Goal: Use online tool/utility: Utilize a website feature to perform a specific function

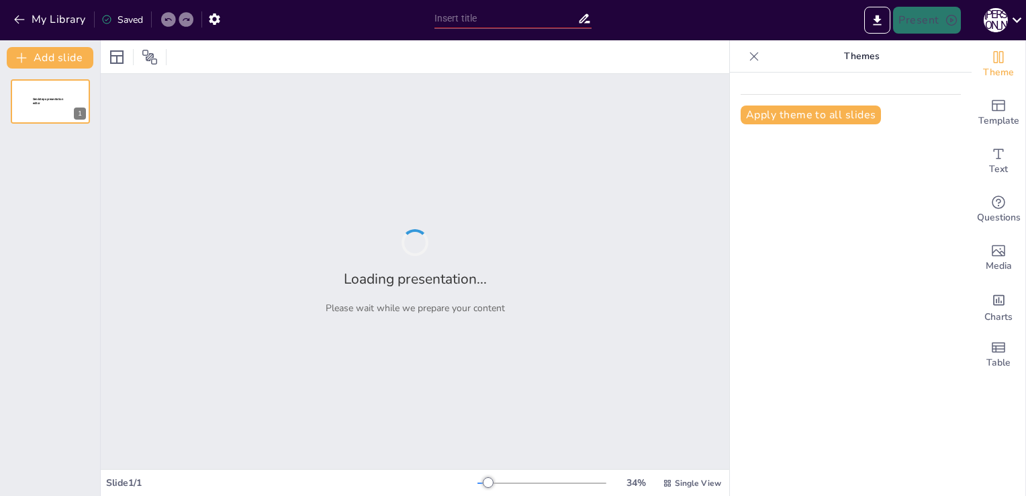
type input "Визначення рН водних розчинів солей: Використання індикаторів"
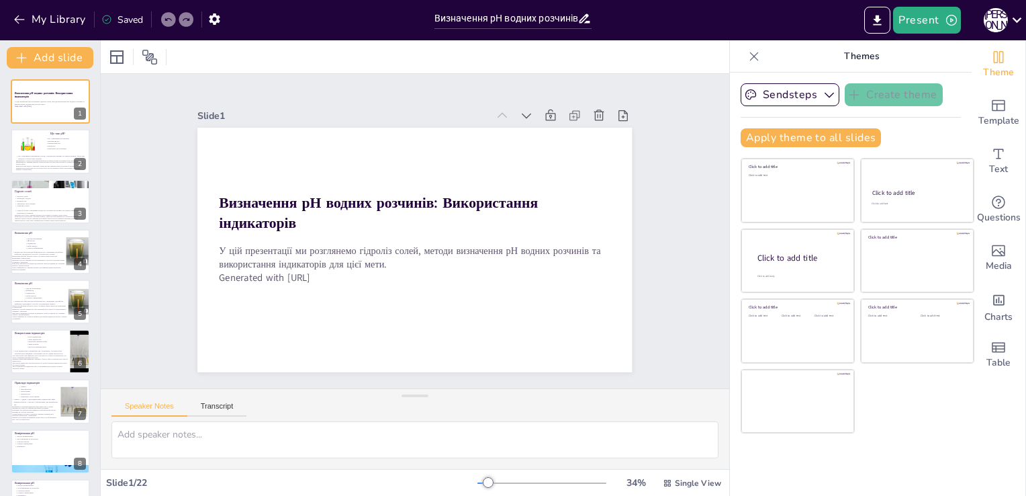
checkbox input "true"
click at [53, 25] on button "My Library" at bounding box center [50, 19] width 81 height 21
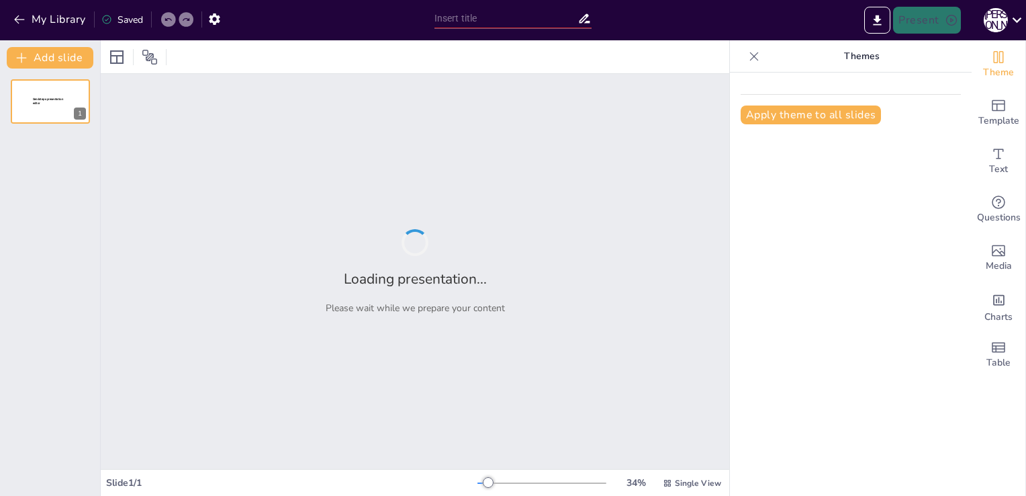
type input "Визначення рН: Основи та індикатори"
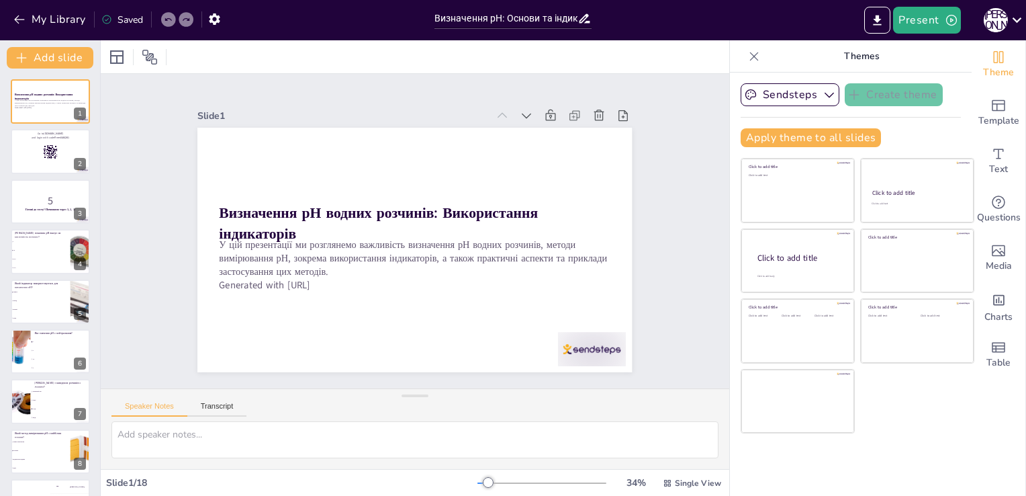
checkbox input "true"
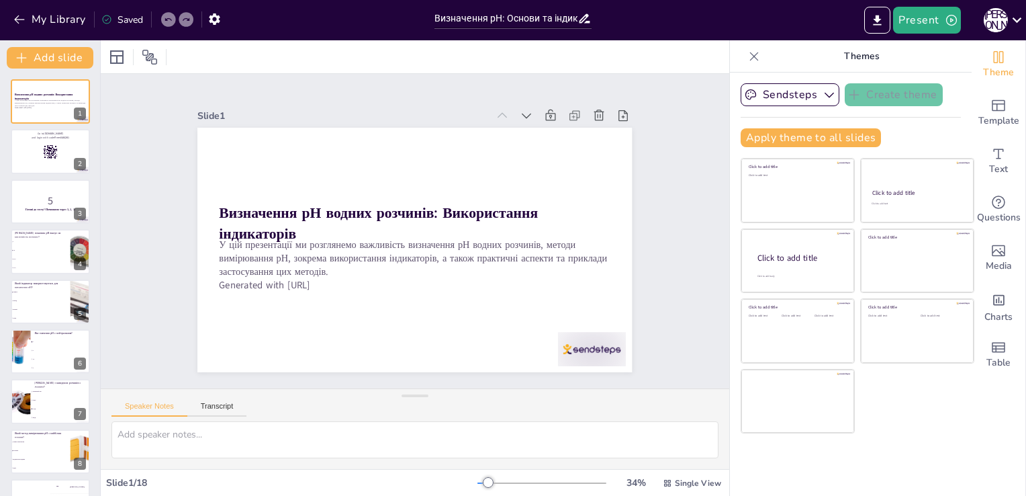
checkbox input "true"
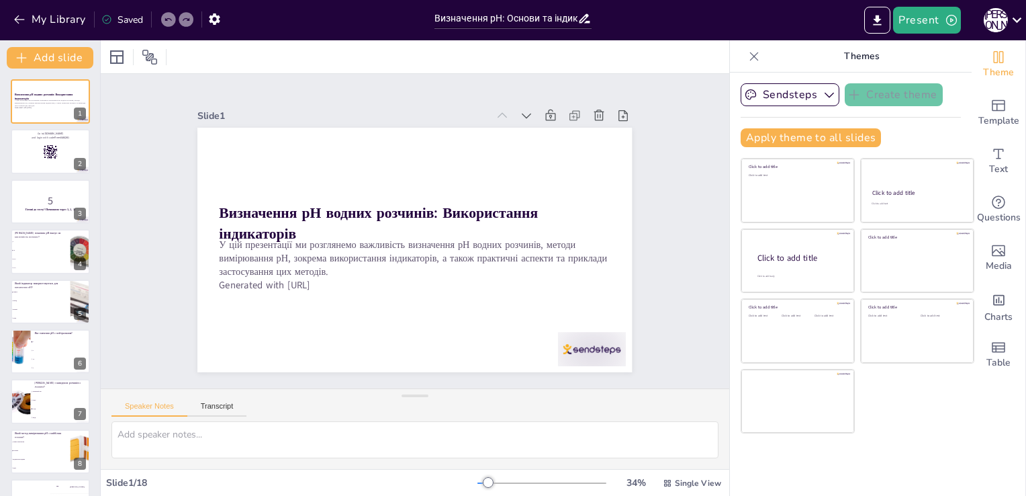
checkbox input "true"
click at [924, 13] on button "Present" at bounding box center [926, 20] width 67 height 27
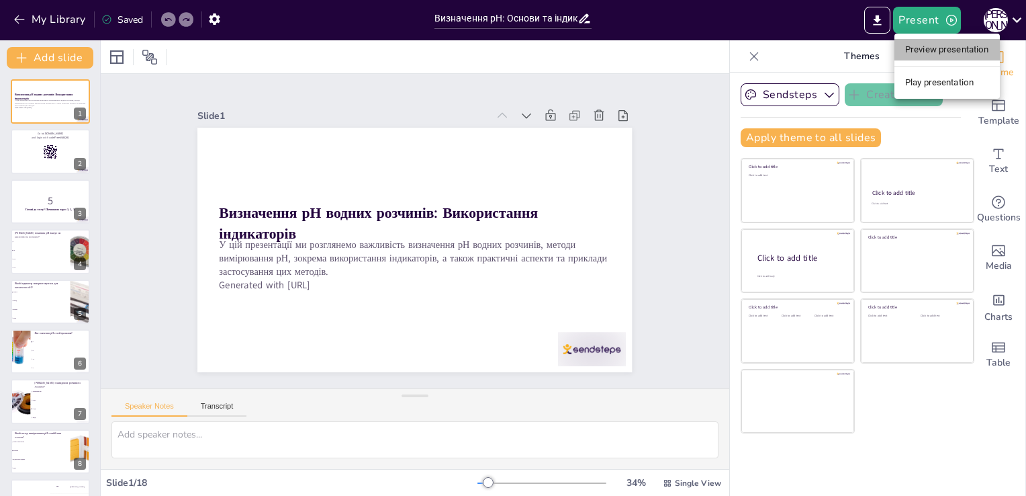
click at [922, 47] on li "Preview presentation" at bounding box center [947, 49] width 105 height 21
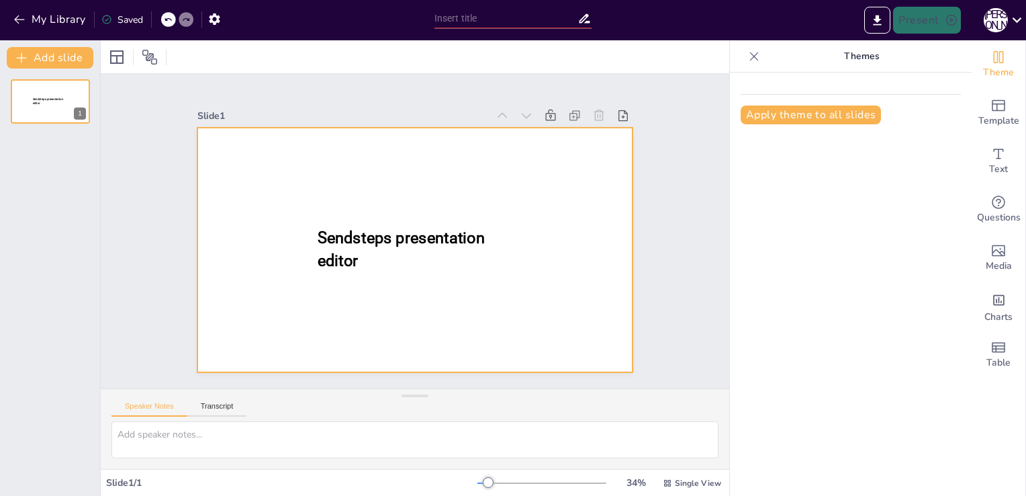
type input "Визначення рН: Основи та індикатори"
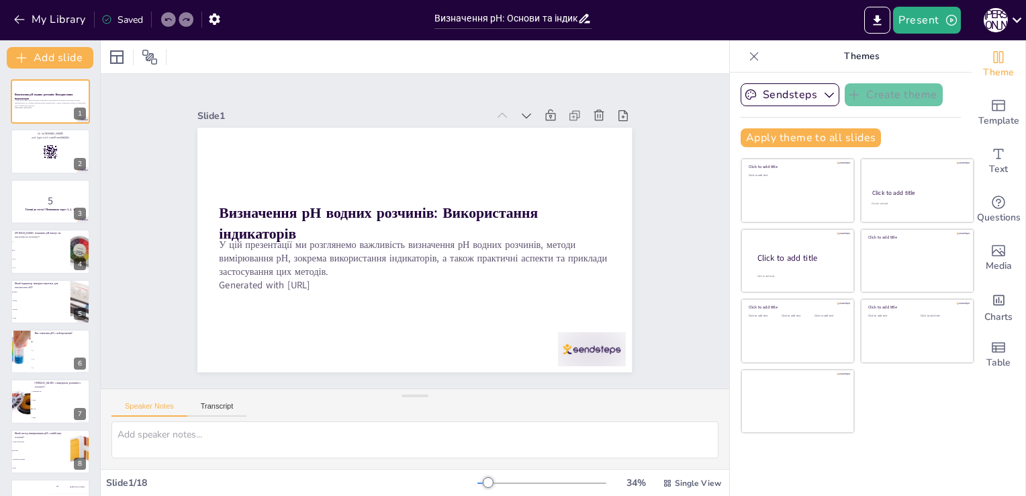
checkbox input "true"
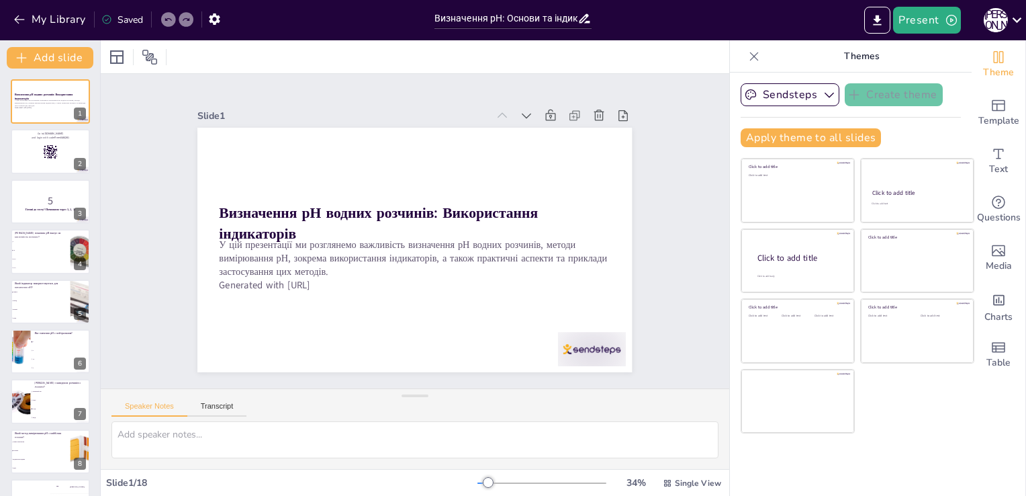
checkbox input "true"
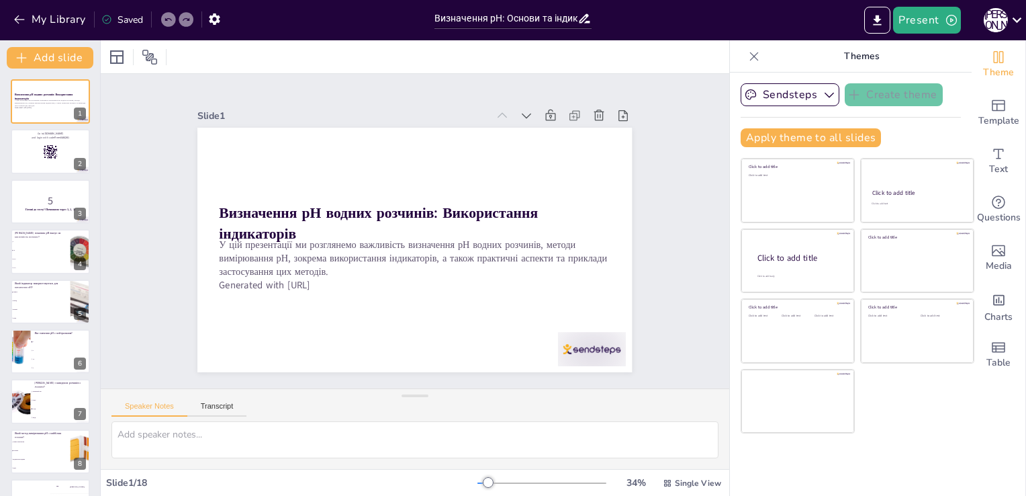
checkbox input "true"
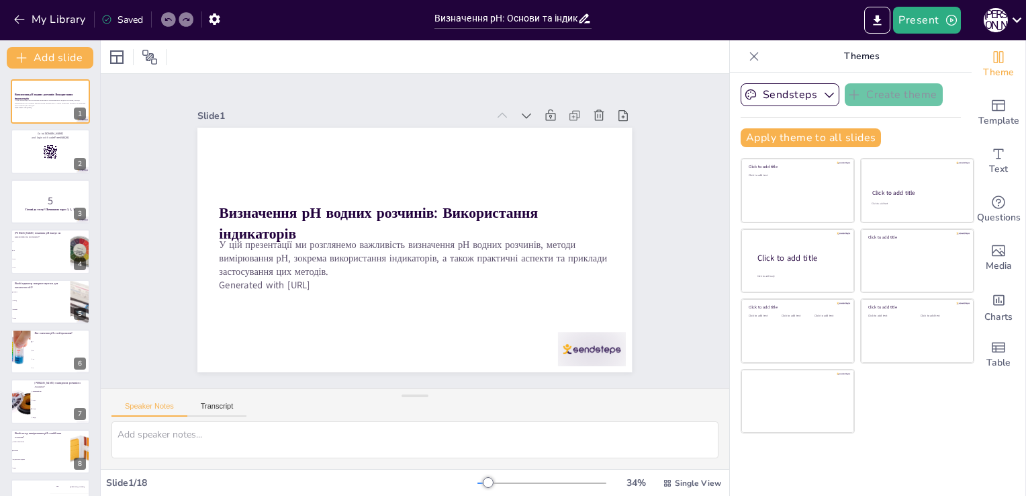
checkbox input "true"
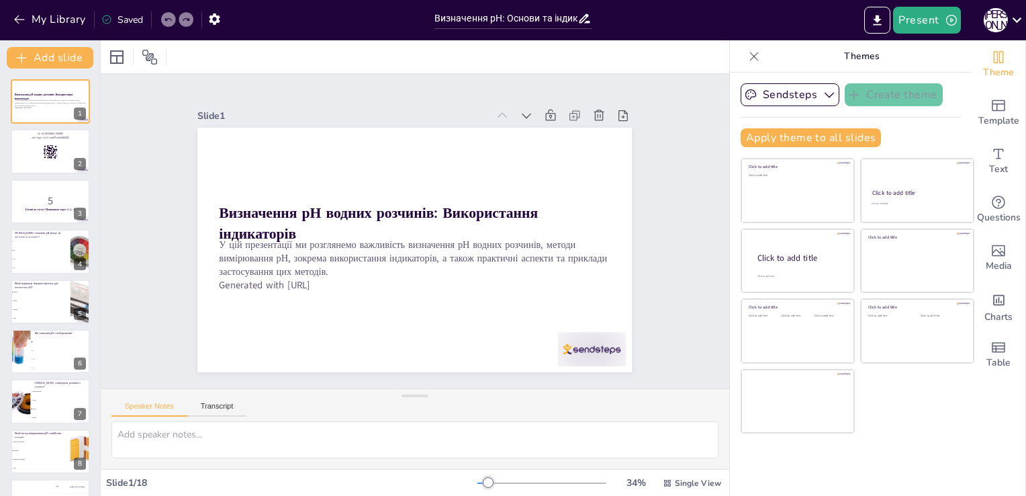
checkbox input "true"
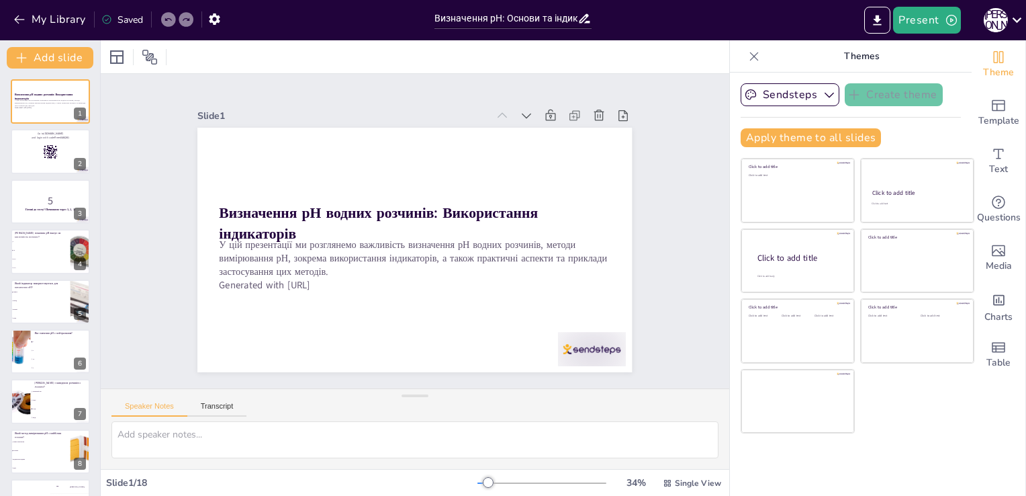
checkbox input "true"
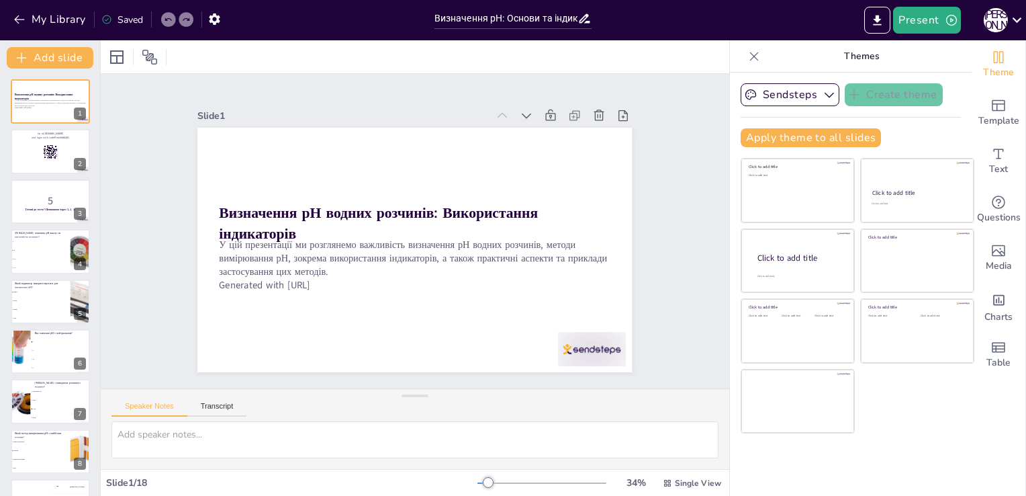
checkbox input "true"
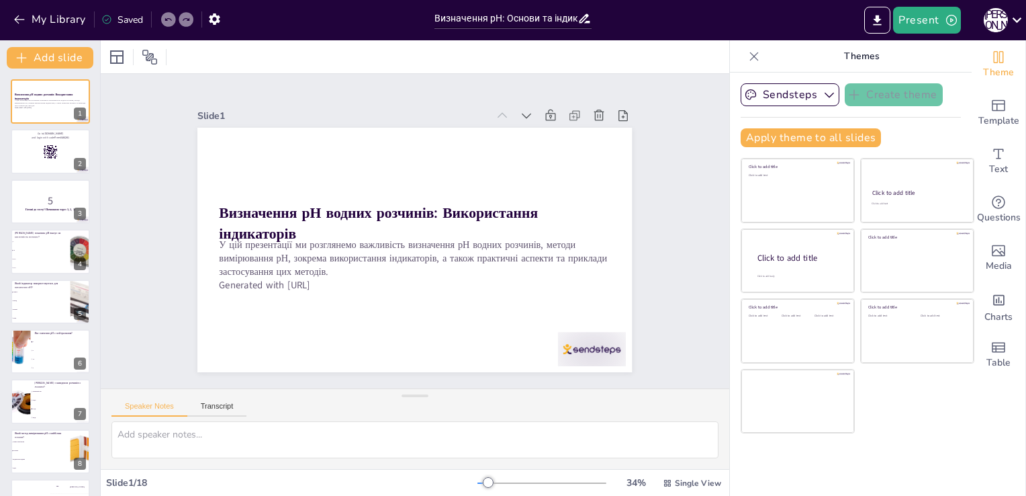
checkbox input "true"
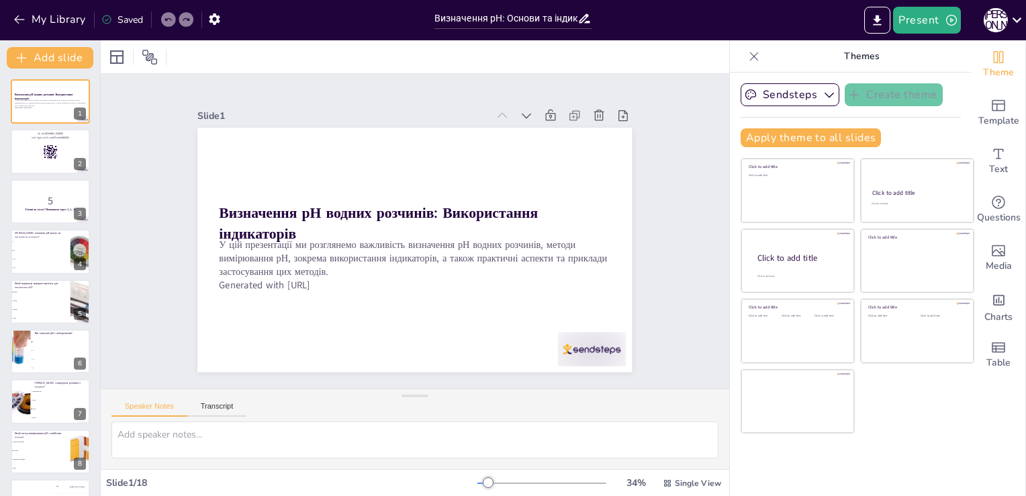
checkbox input "true"
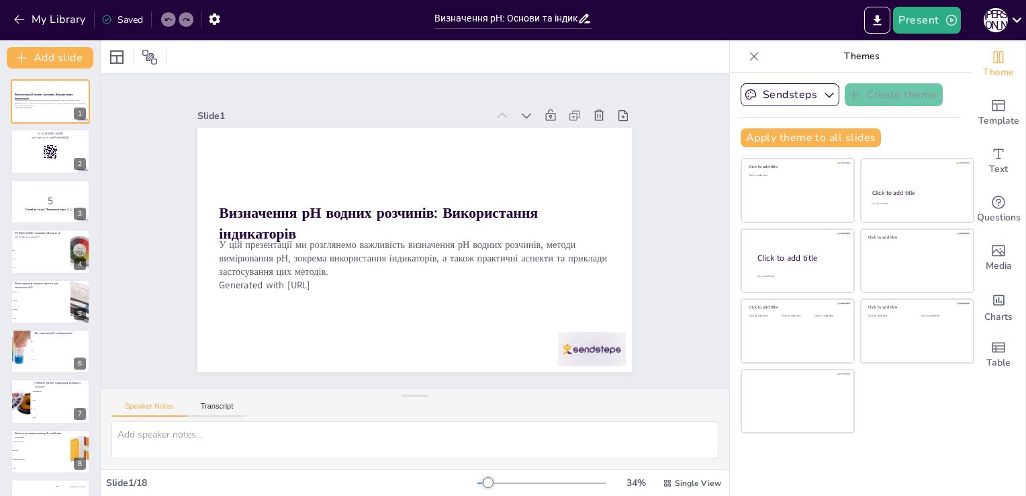
checkbox input "true"
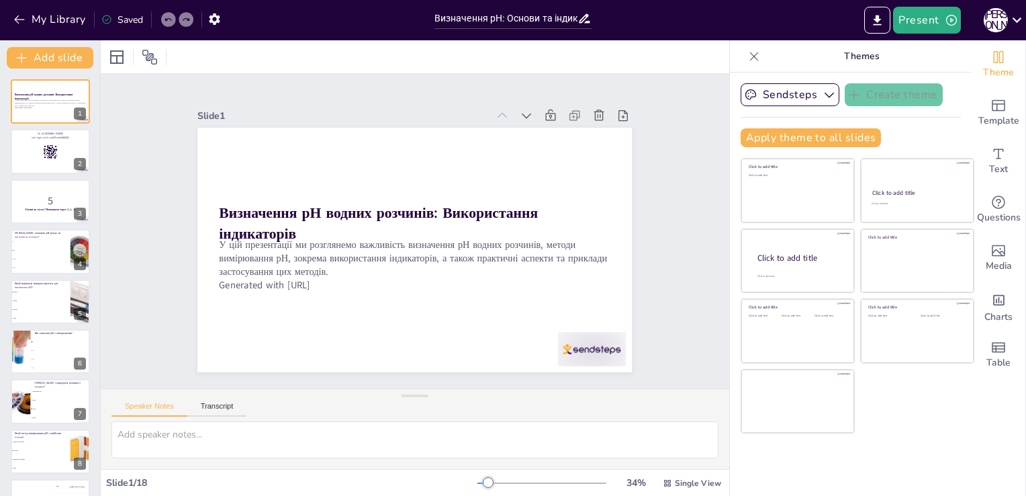
checkbox input "true"
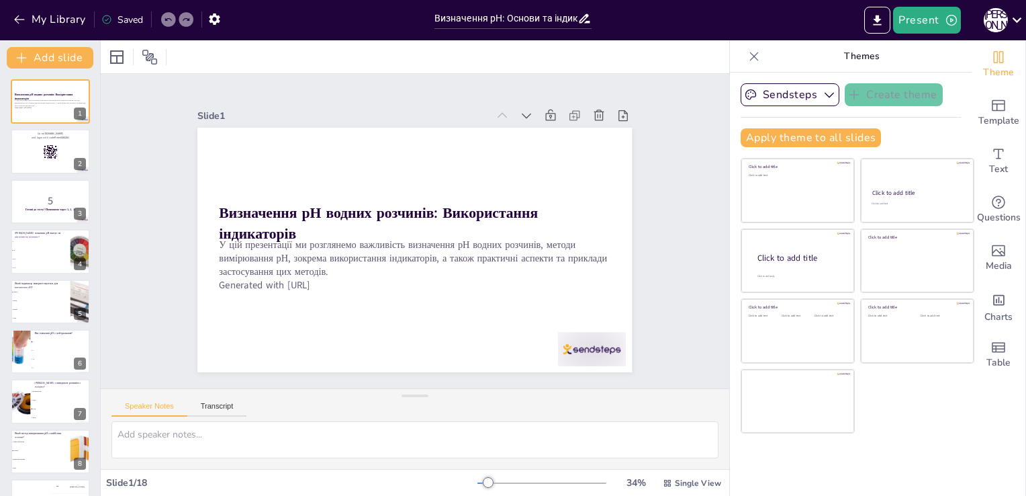
checkbox input "true"
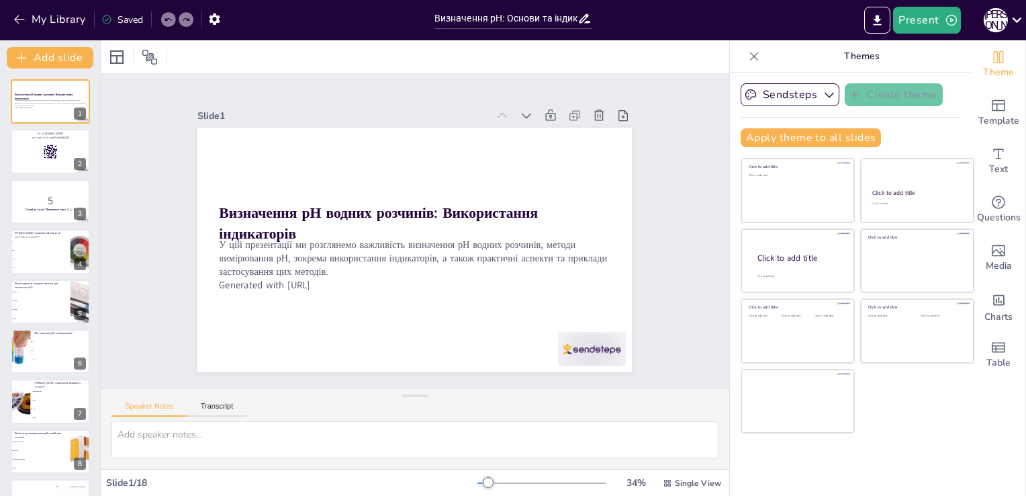
checkbox input "true"
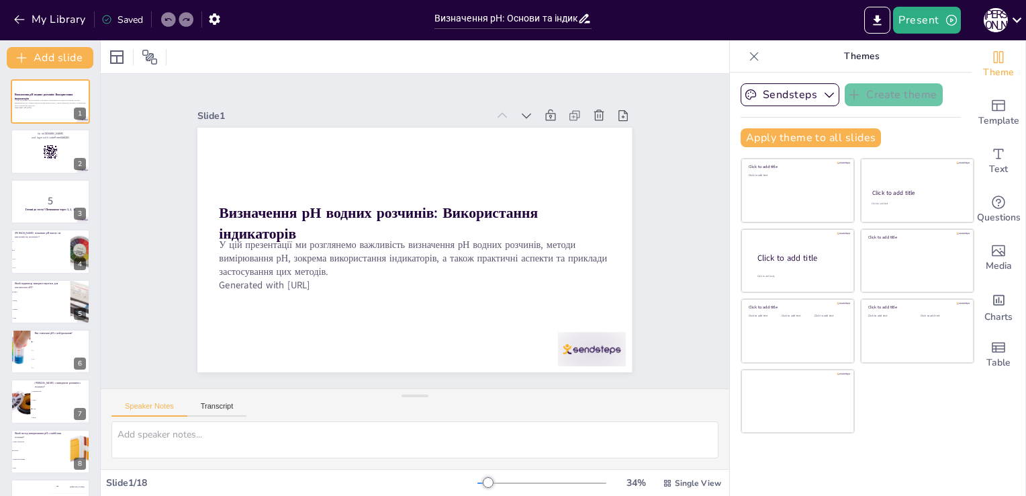
checkbox input "true"
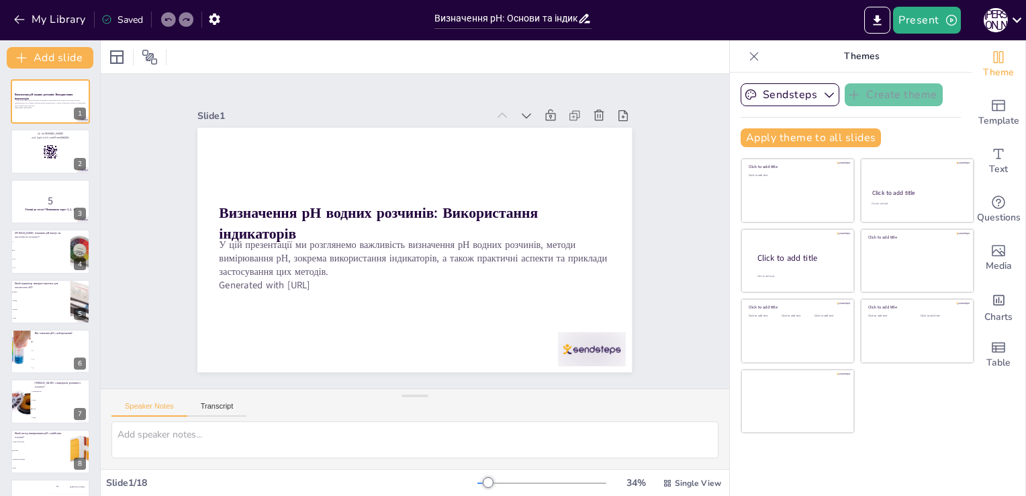
checkbox input "true"
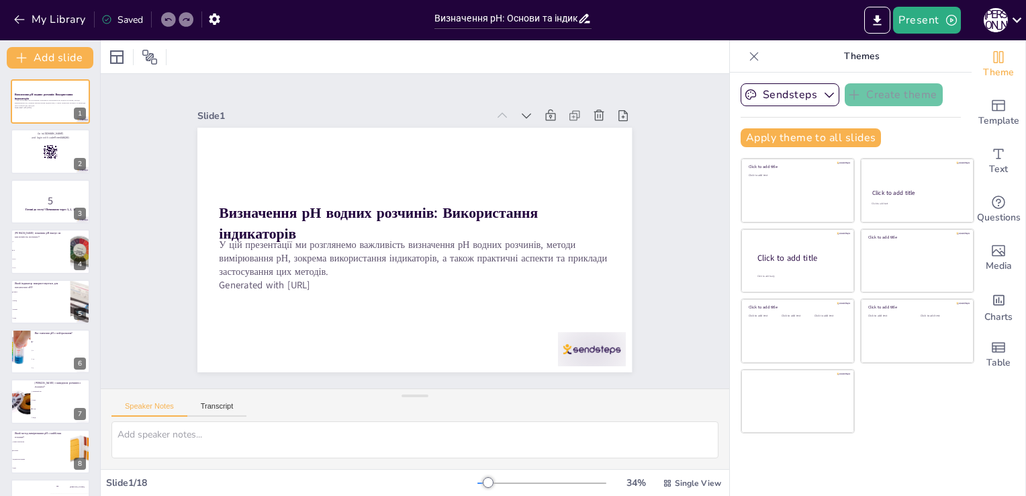
checkbox input "true"
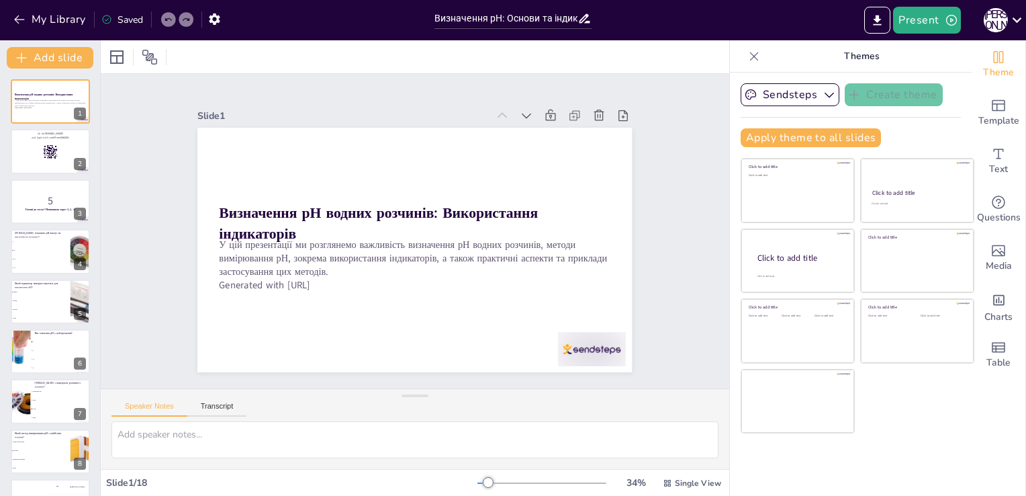
checkbox input "true"
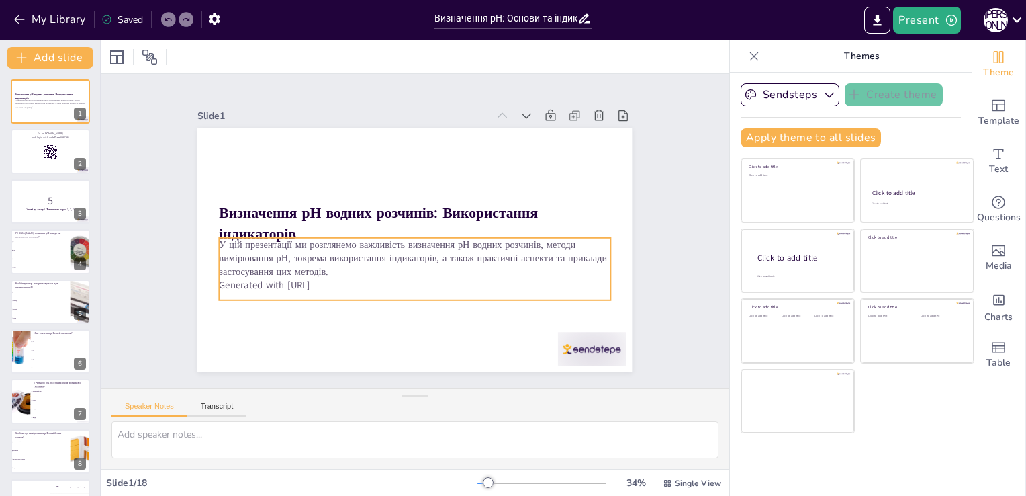
checkbox input "true"
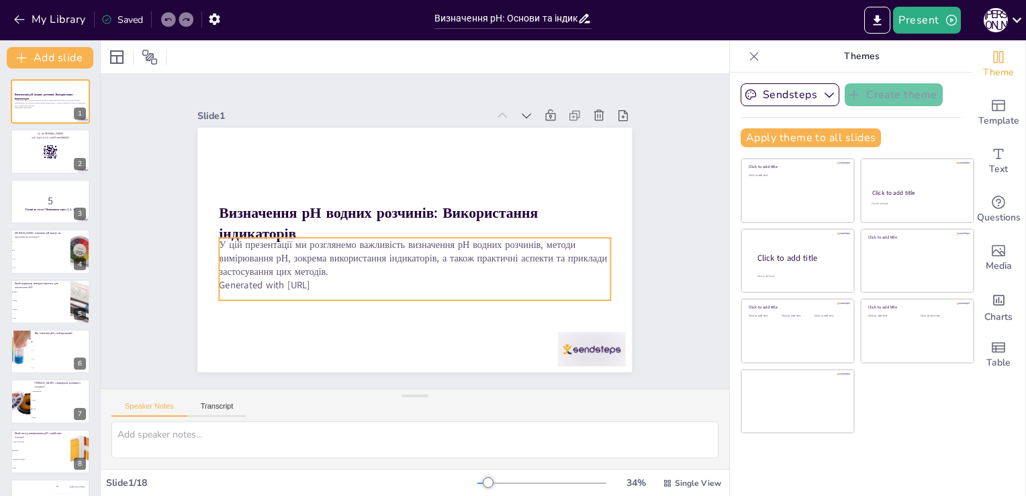
checkbox input "true"
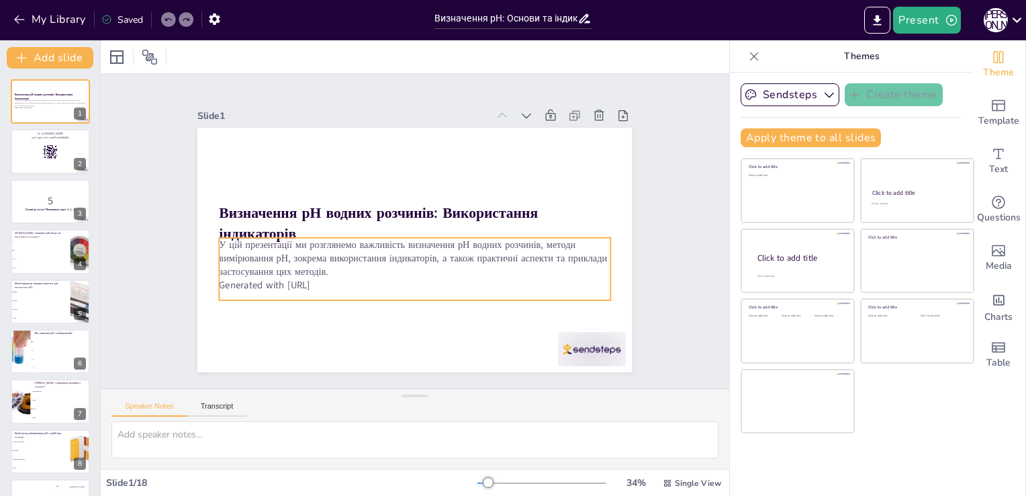
checkbox input "true"
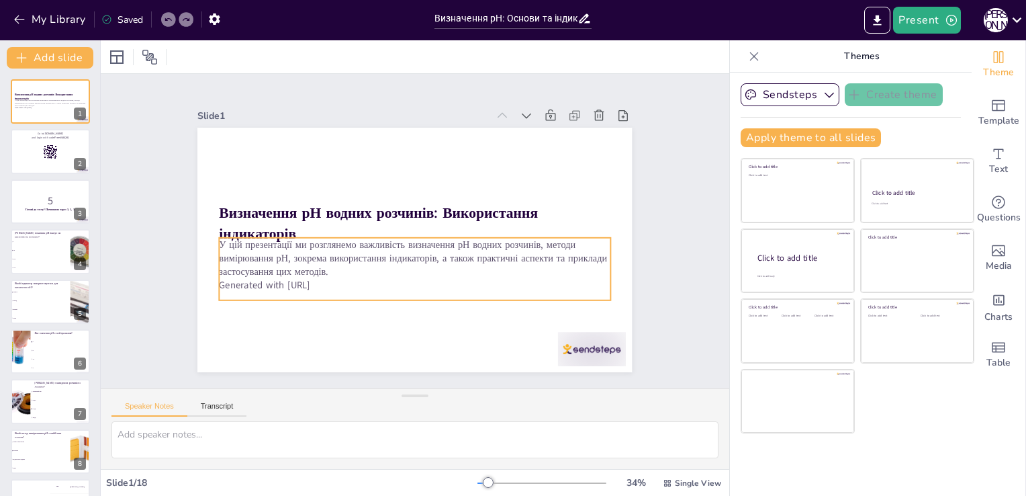
checkbox input "true"
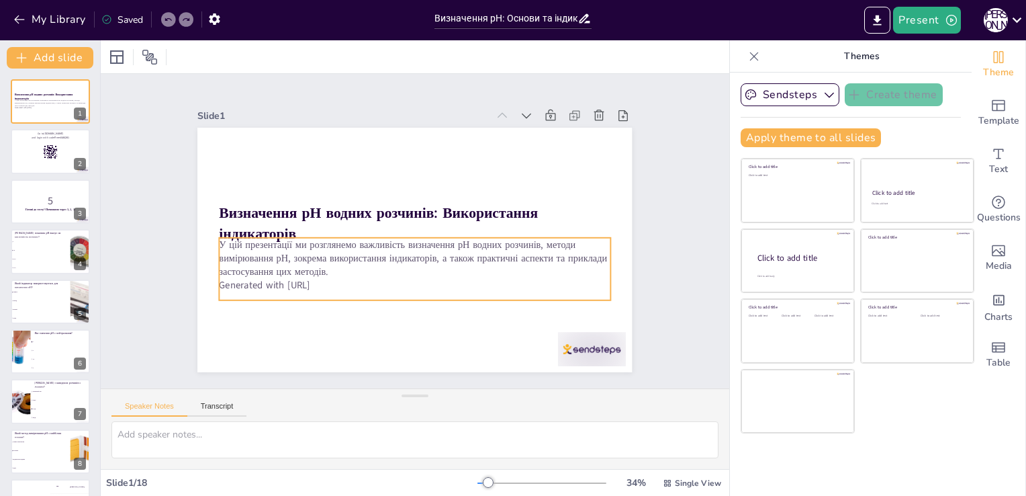
checkbox input "true"
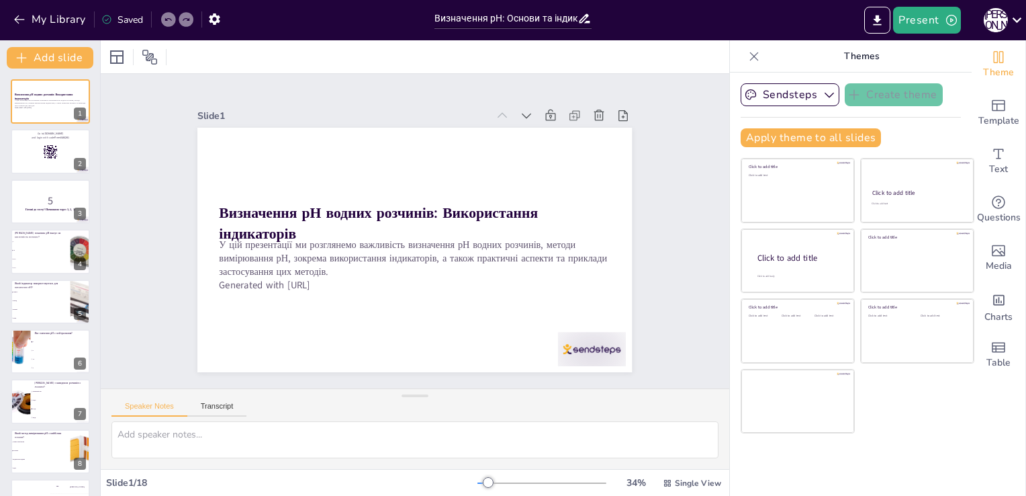
checkbox input "true"
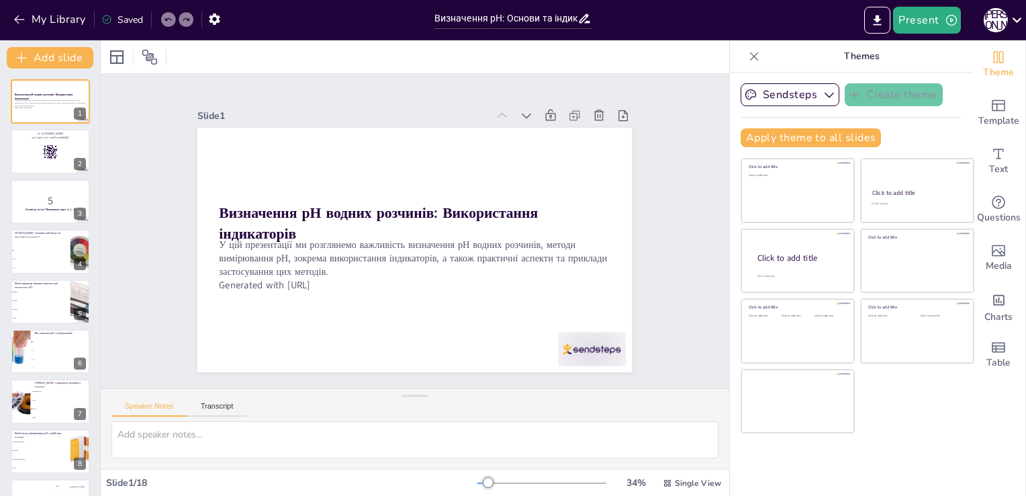
checkbox input "true"
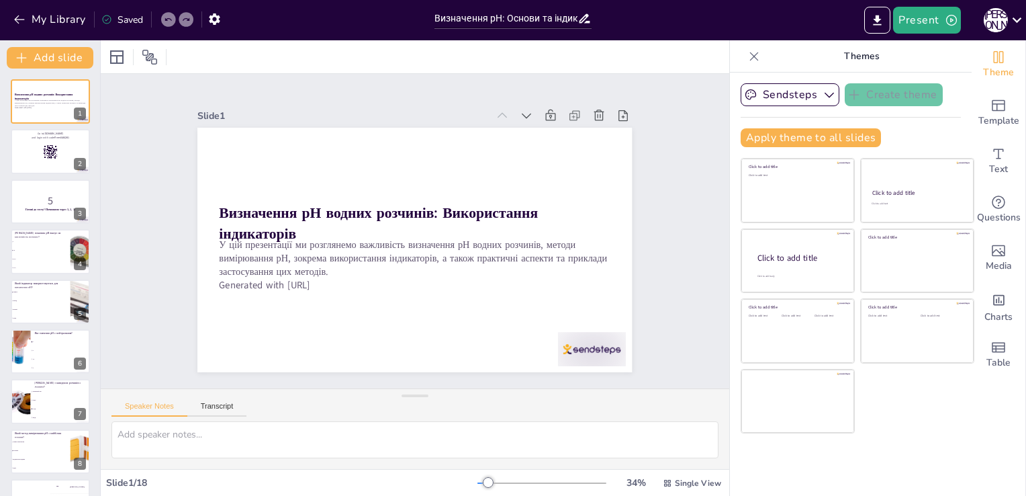
checkbox input "true"
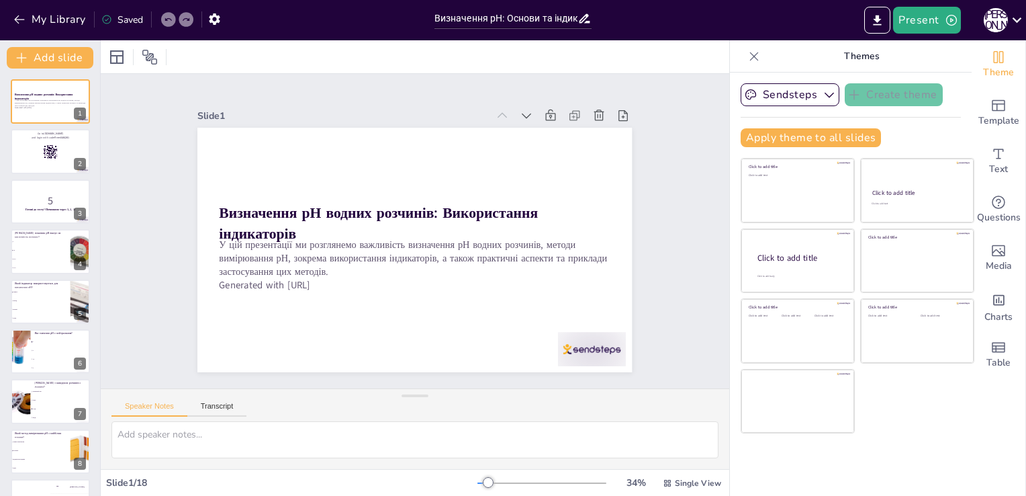
checkbox input "true"
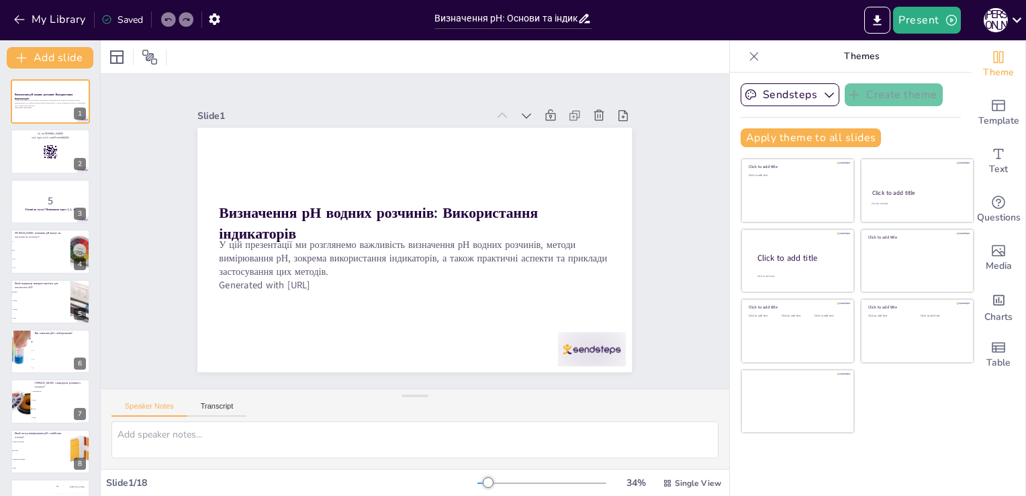
checkbox input "true"
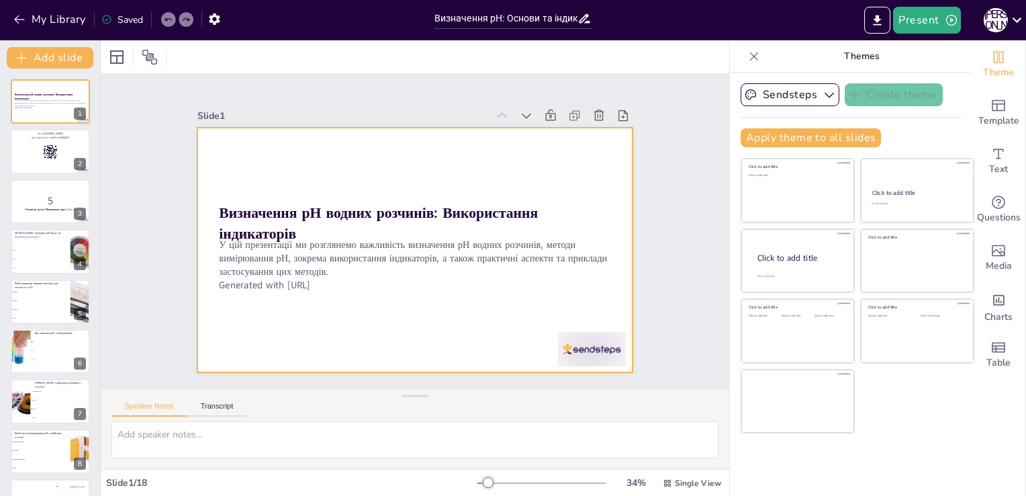
checkbox input "true"
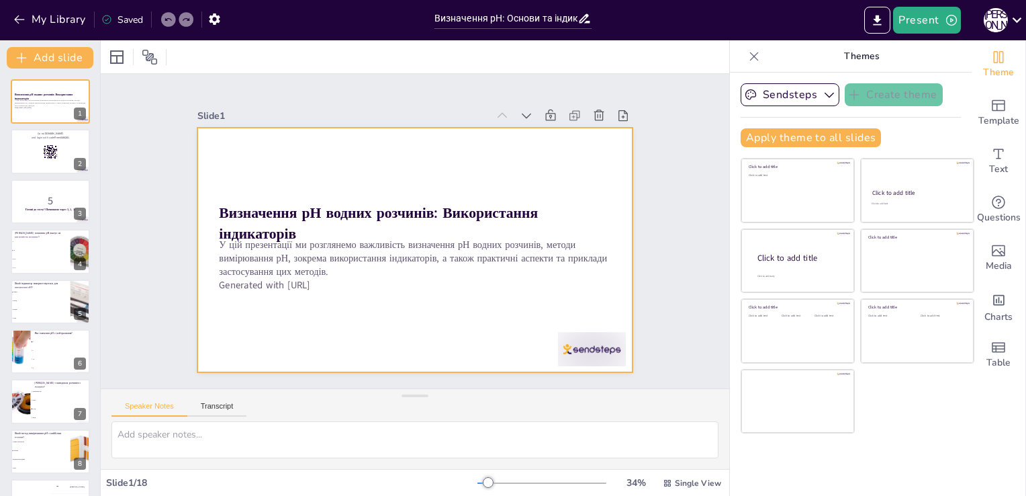
checkbox input "true"
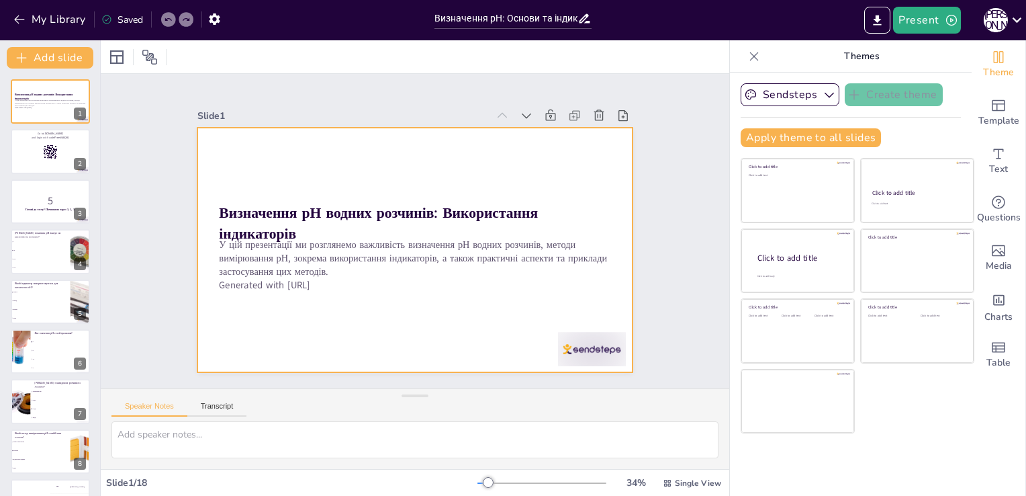
checkbox input "true"
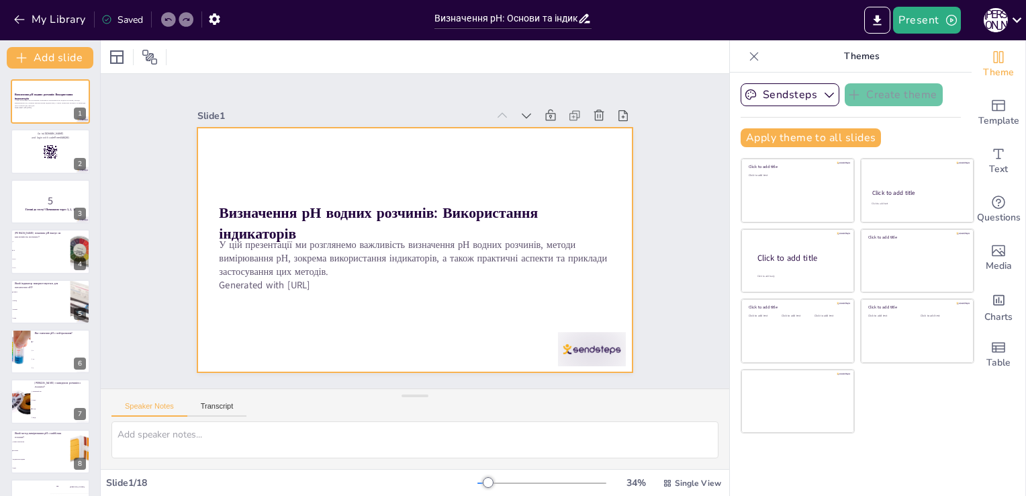
checkbox input "true"
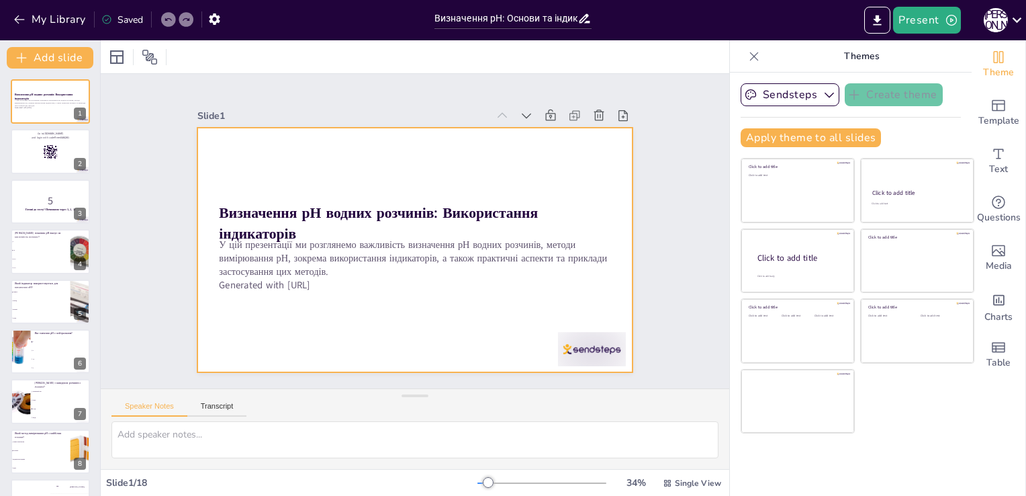
checkbox input "true"
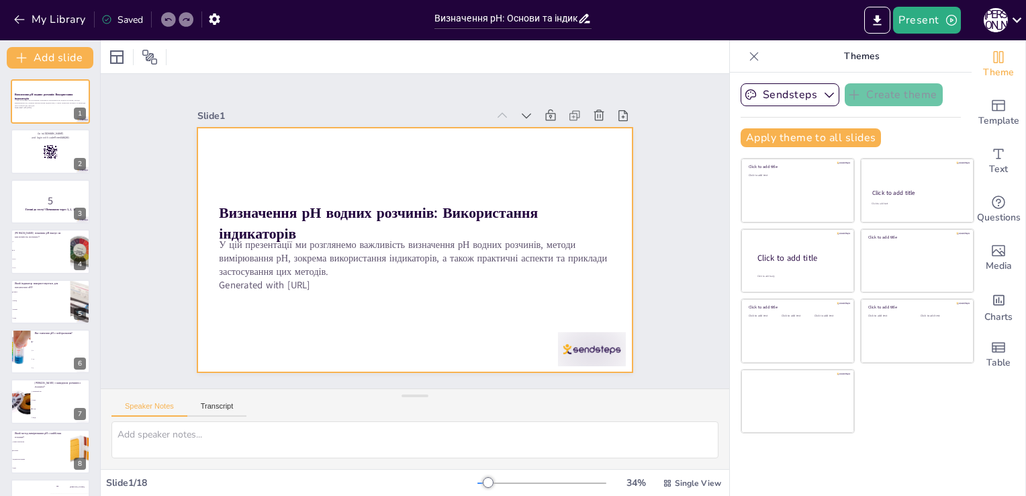
checkbox input "true"
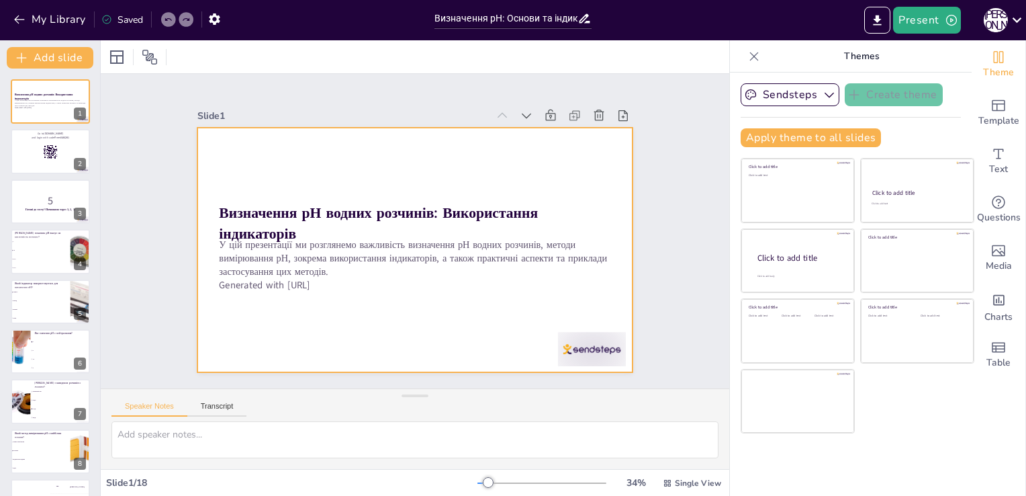
checkbox input "true"
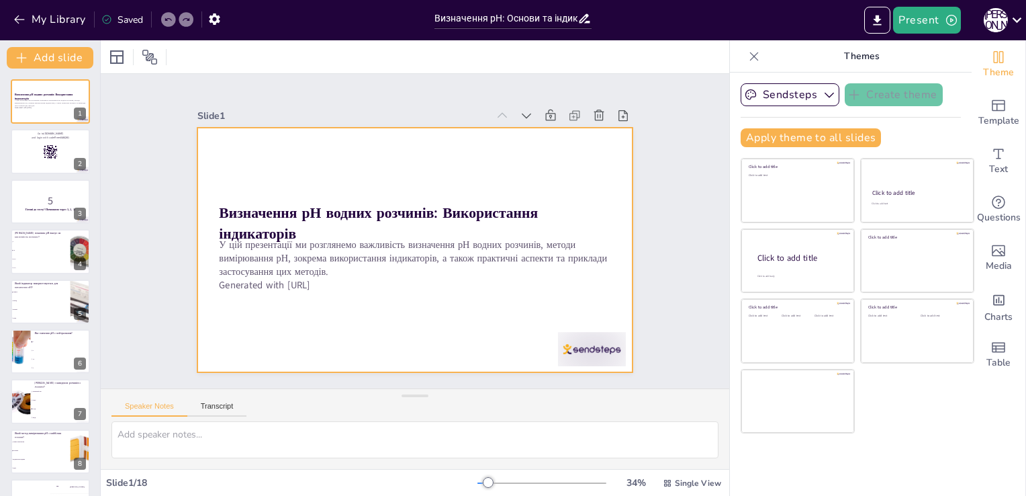
checkbox input "true"
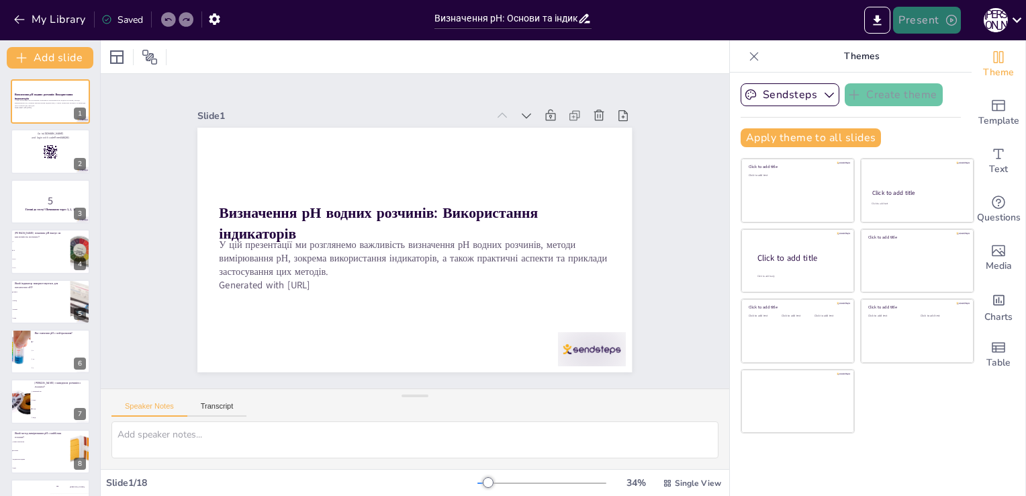
checkbox input "true"
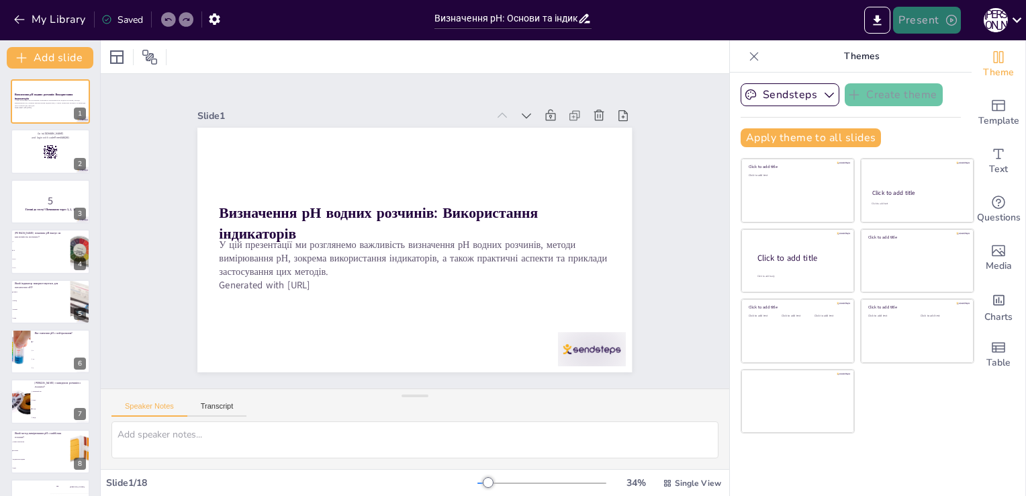
checkbox input "true"
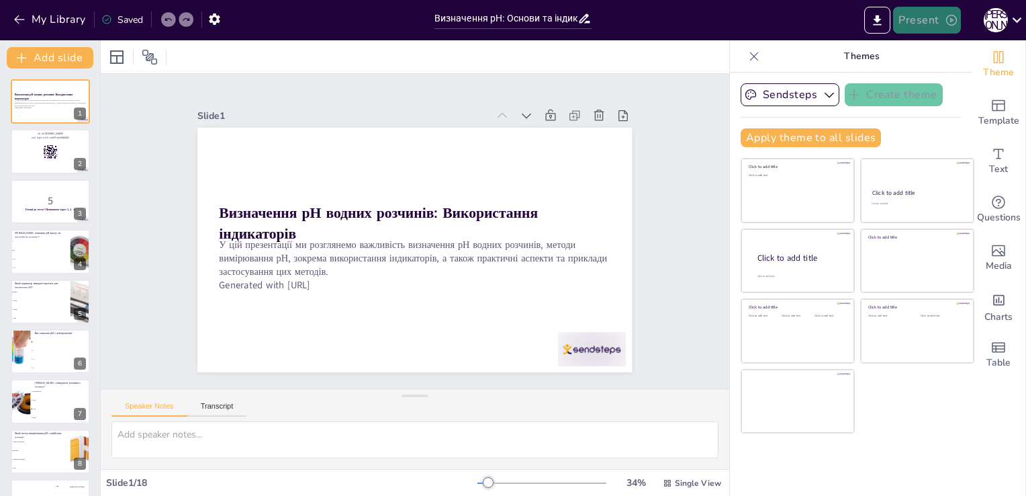
checkbox input "true"
click at [1015, 17] on icon at bounding box center [1017, 20] width 18 height 18
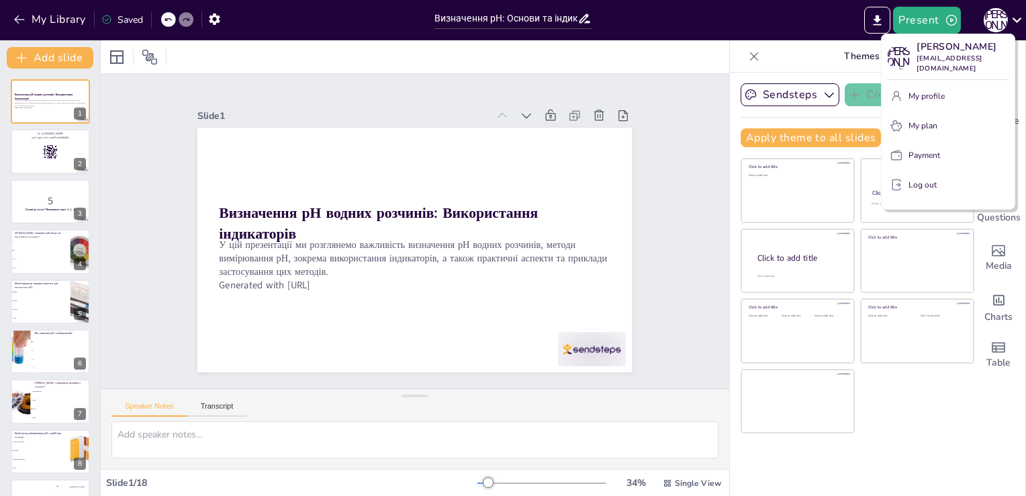
click at [1015, 15] on div at bounding box center [513, 248] width 1026 height 496
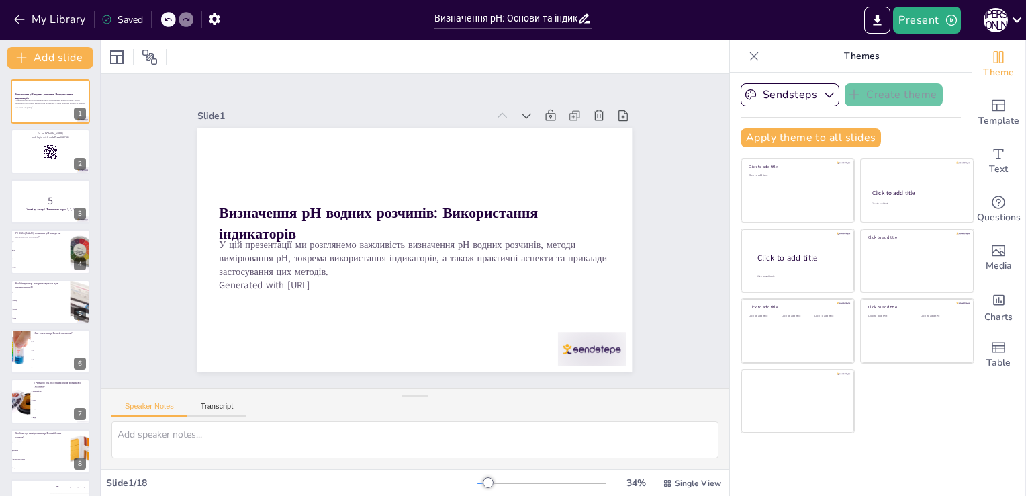
checkbox input "true"
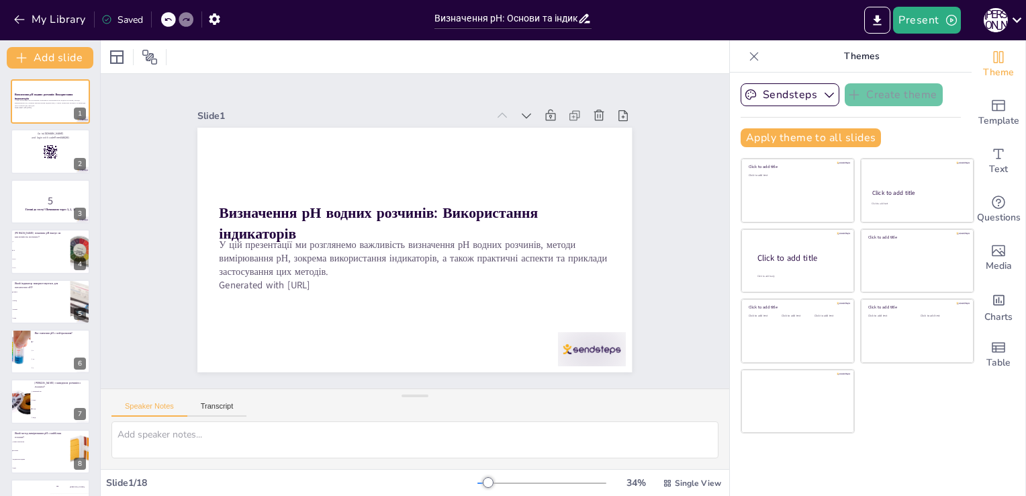
checkbox input "true"
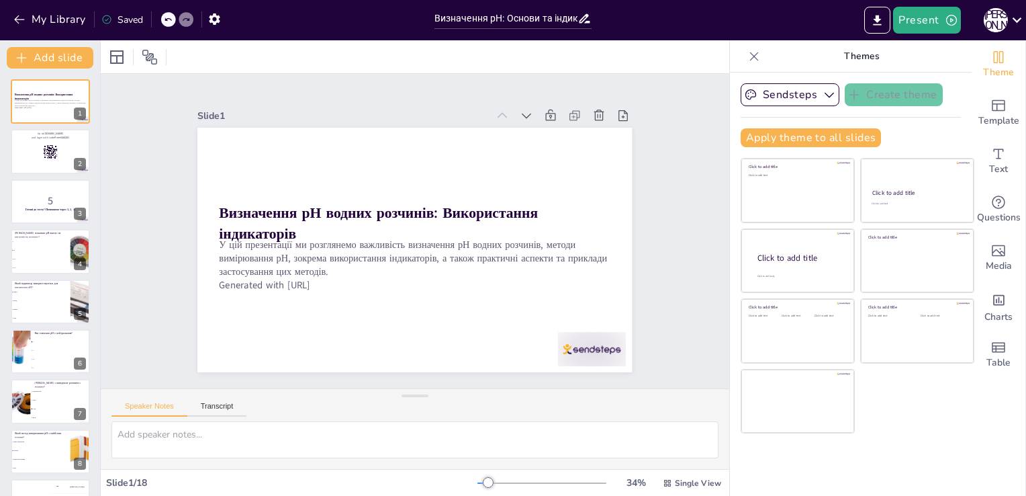
checkbox input "true"
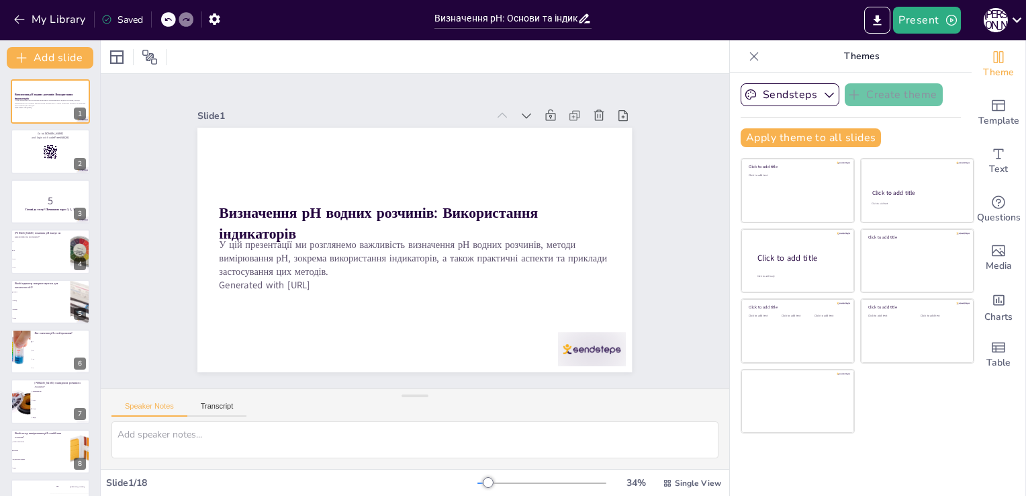
checkbox input "true"
click at [852, 55] on p "Themes" at bounding box center [861, 56] width 193 height 32
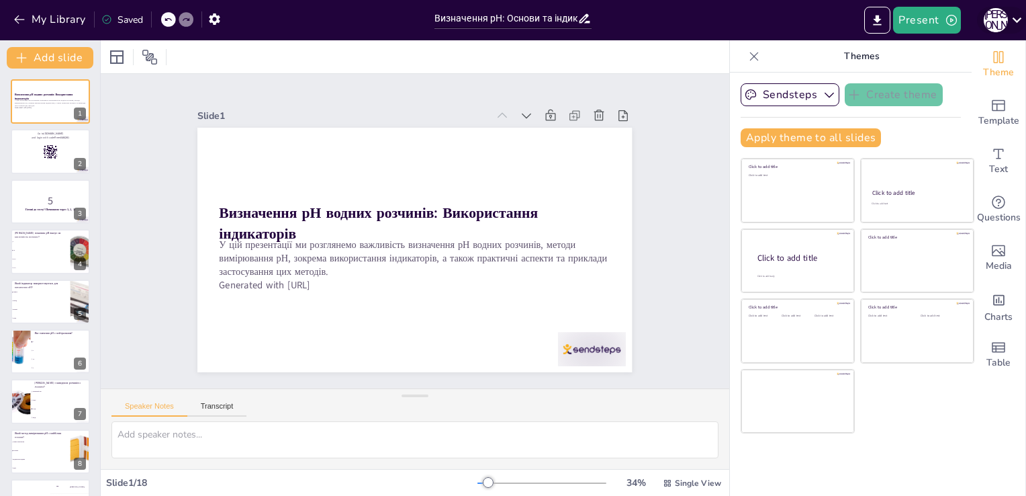
click at [1015, 23] on icon at bounding box center [1017, 20] width 18 height 18
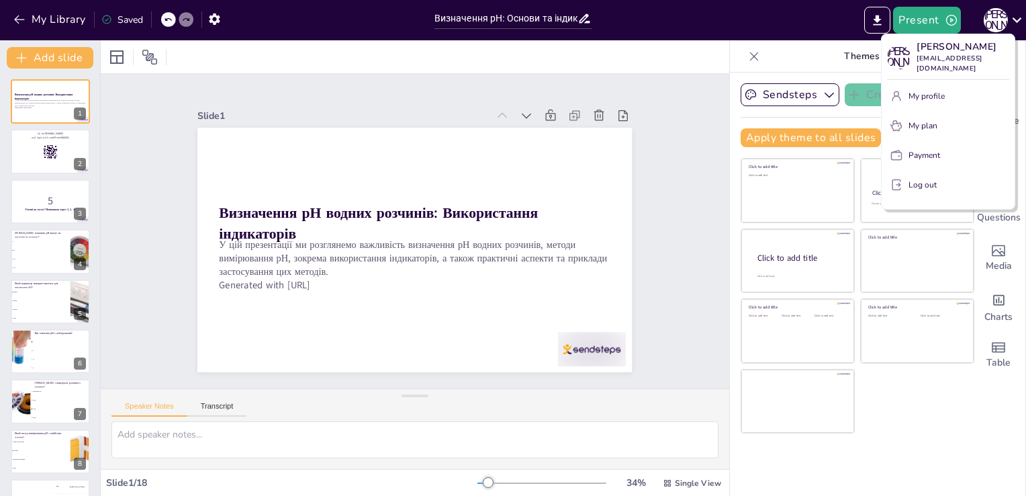
click at [928, 97] on p "My profile" at bounding box center [927, 96] width 36 height 12
click at [959, 93] on button "My profile" at bounding box center [948, 95] width 122 height 21
click at [930, 93] on p "My profile" at bounding box center [927, 96] width 36 height 12
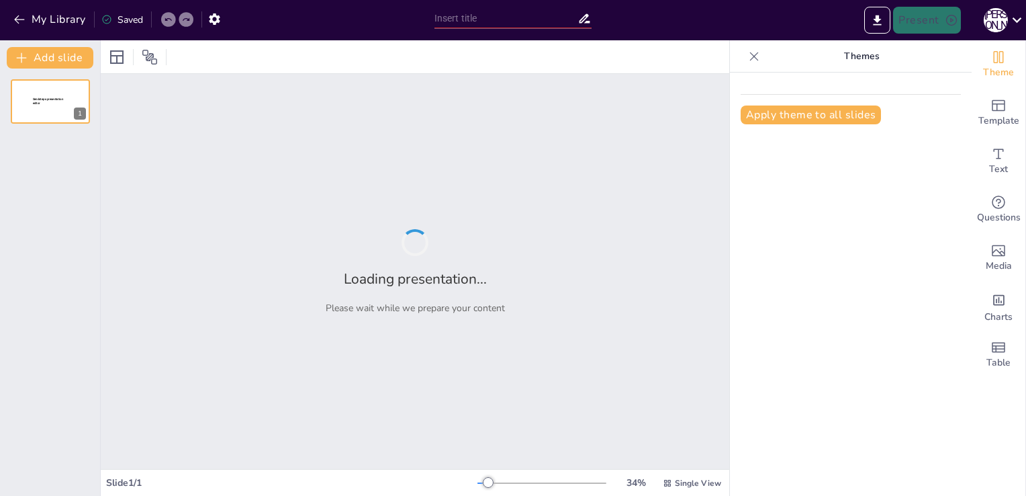
type input "Визначення рН: Основи та індикатори"
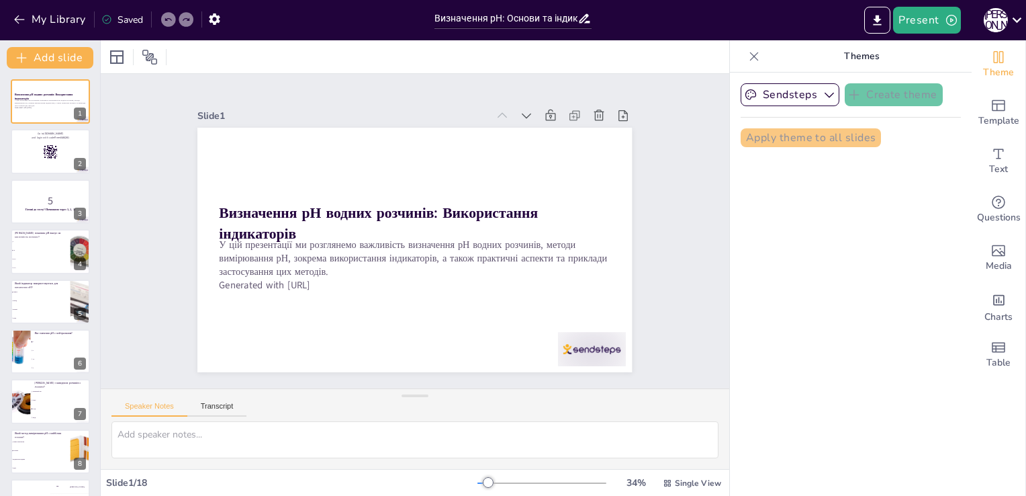
checkbox input "true"
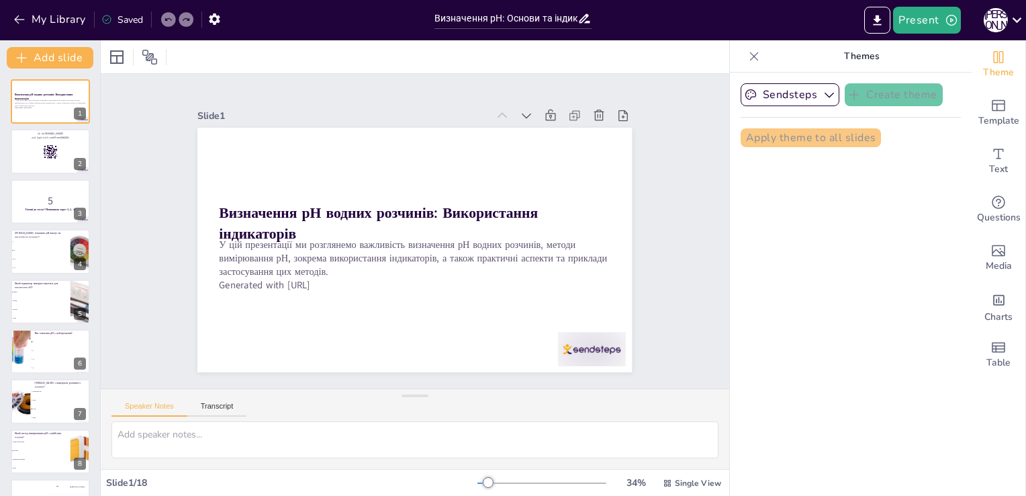
checkbox input "true"
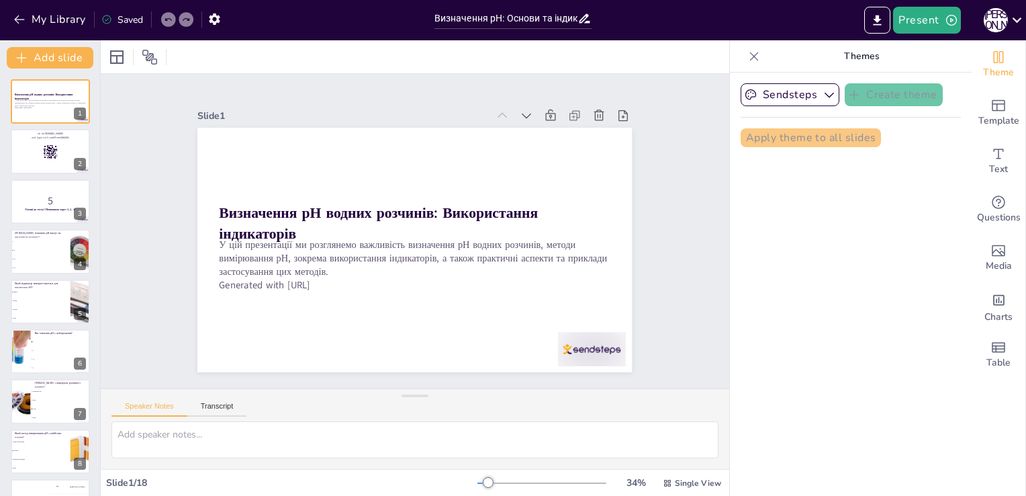
checkbox input "true"
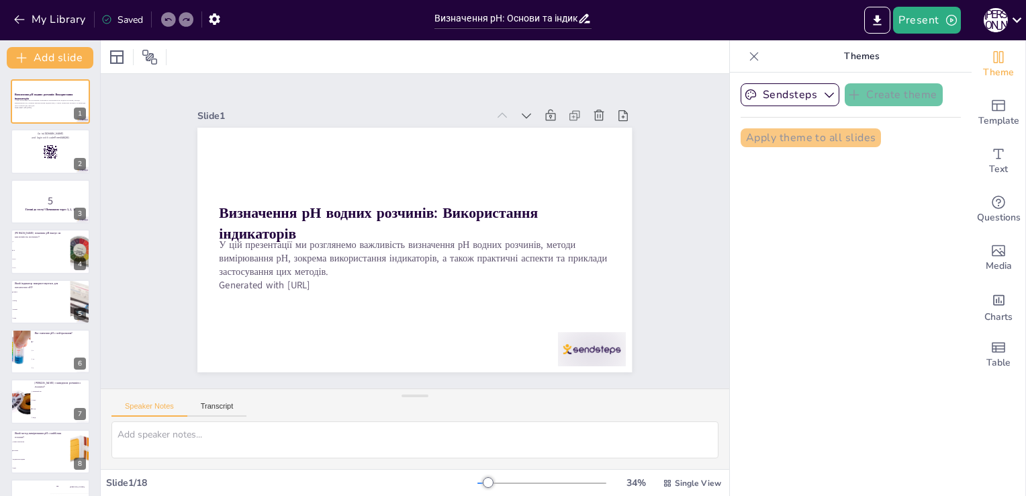
checkbox input "true"
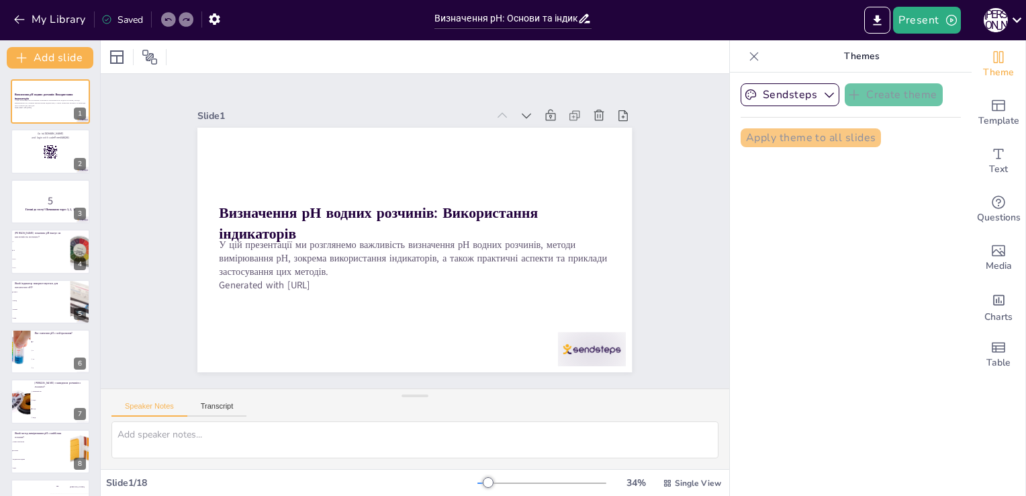
checkbox input "true"
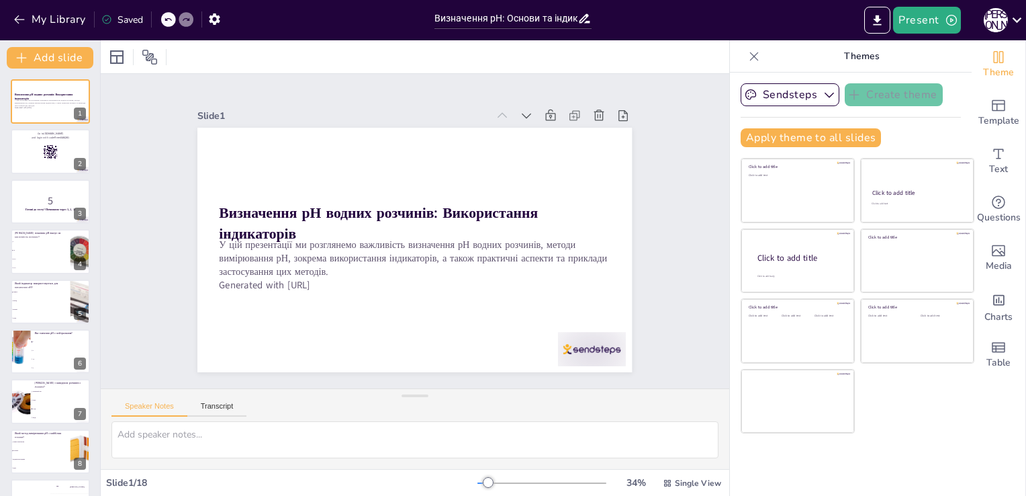
checkbox input "true"
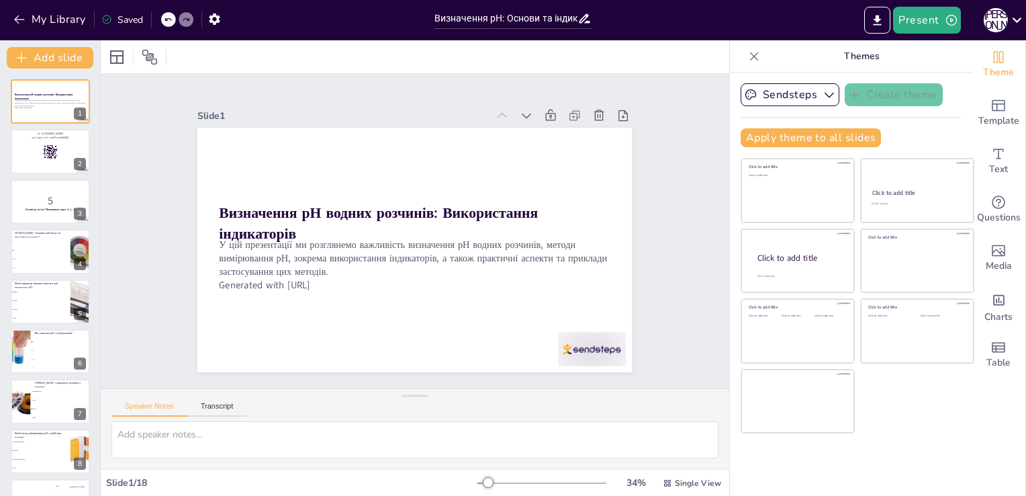
checkbox input "true"
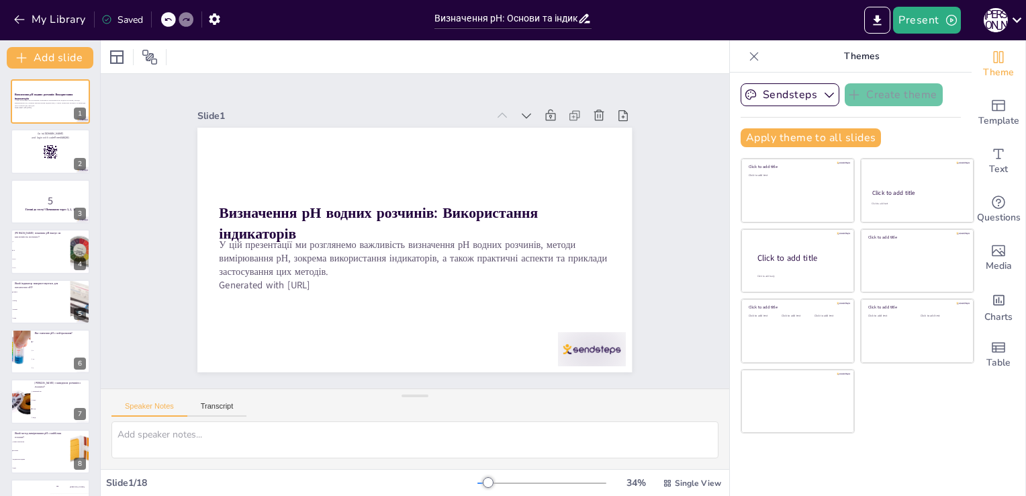
checkbox input "true"
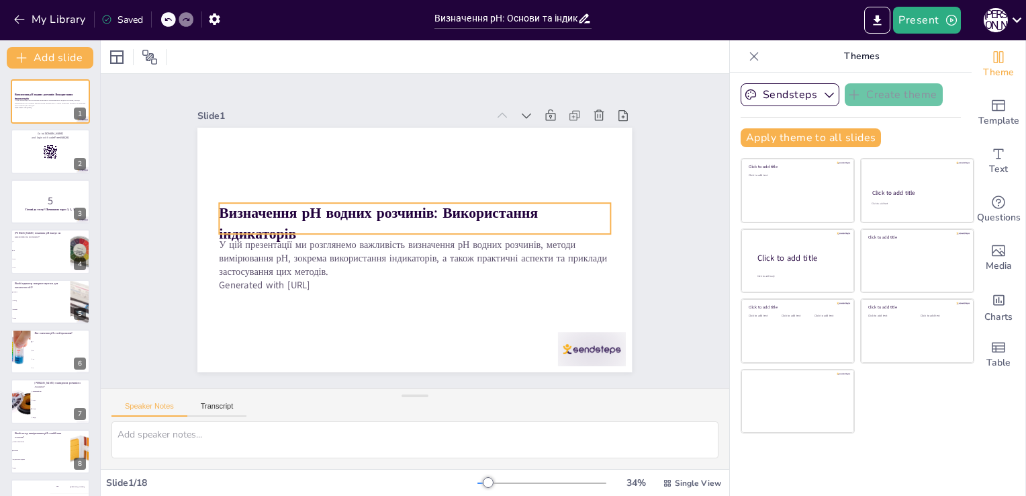
checkbox input "true"
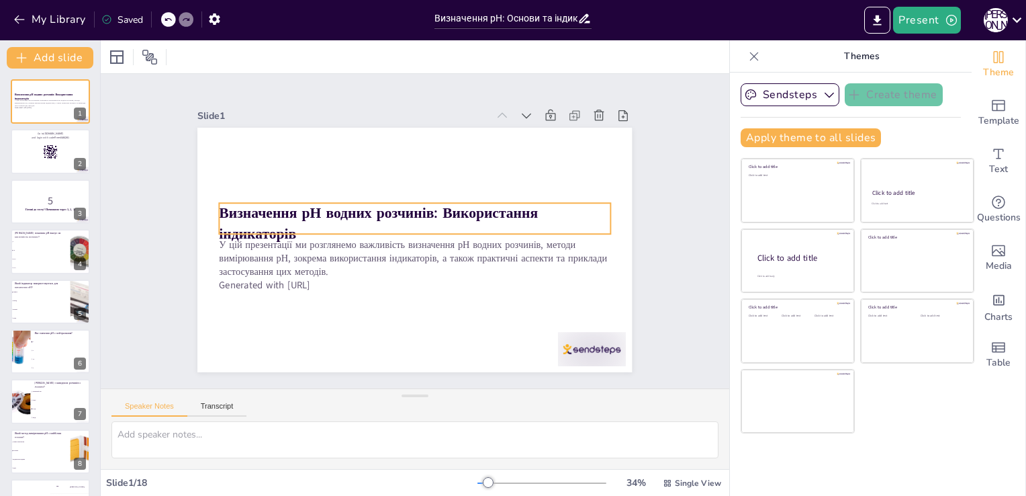
checkbox input "true"
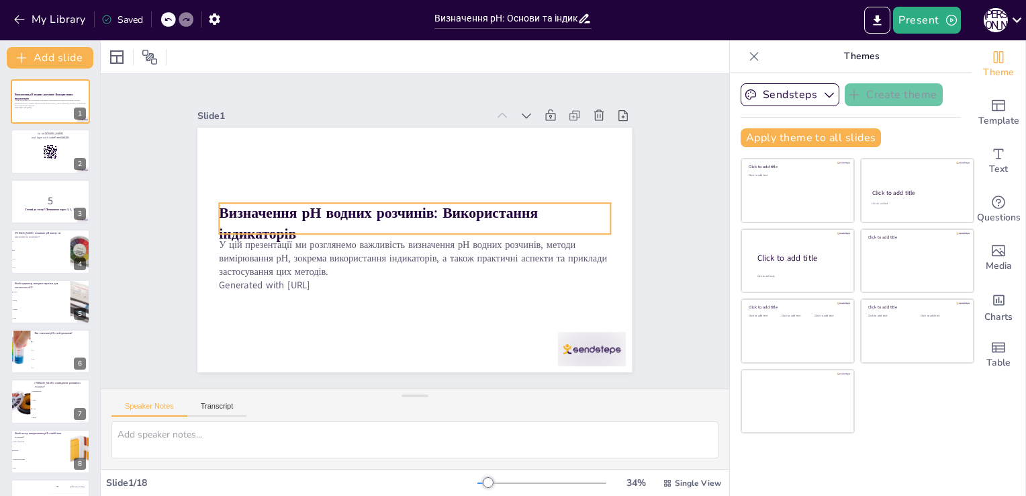
checkbox input "true"
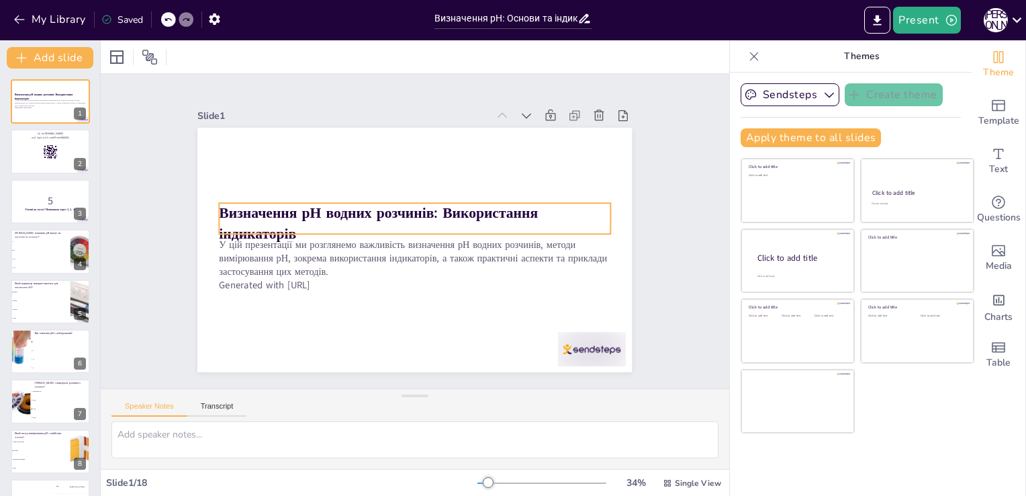
checkbox input "true"
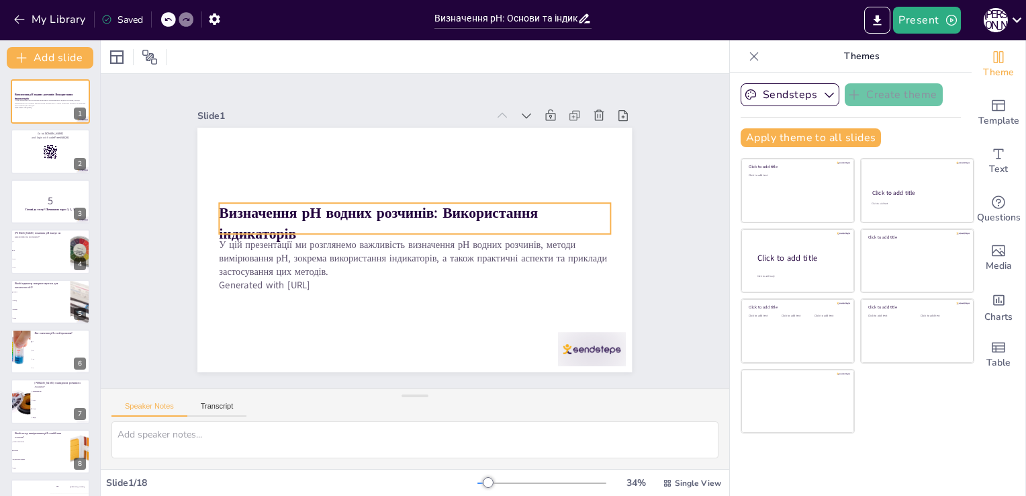
checkbox input "true"
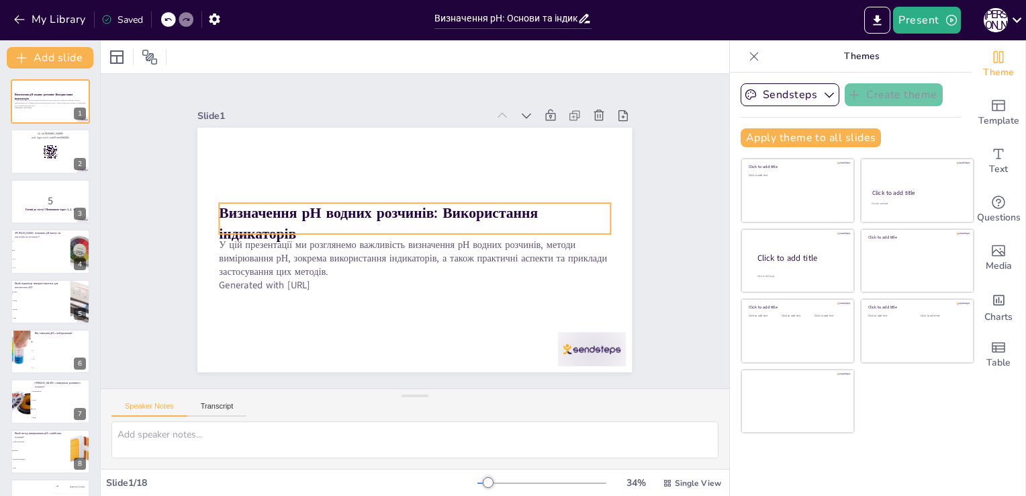
checkbox input "true"
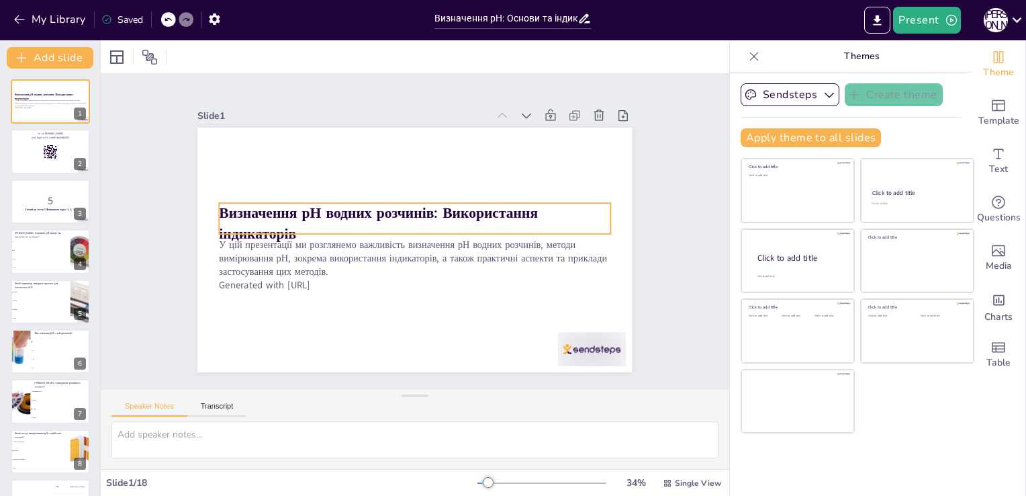
checkbox input "true"
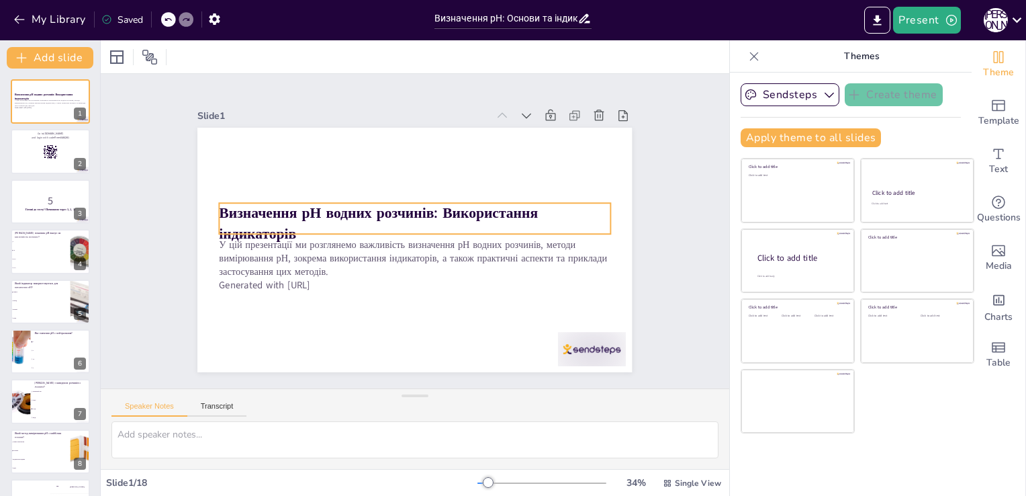
checkbox input "true"
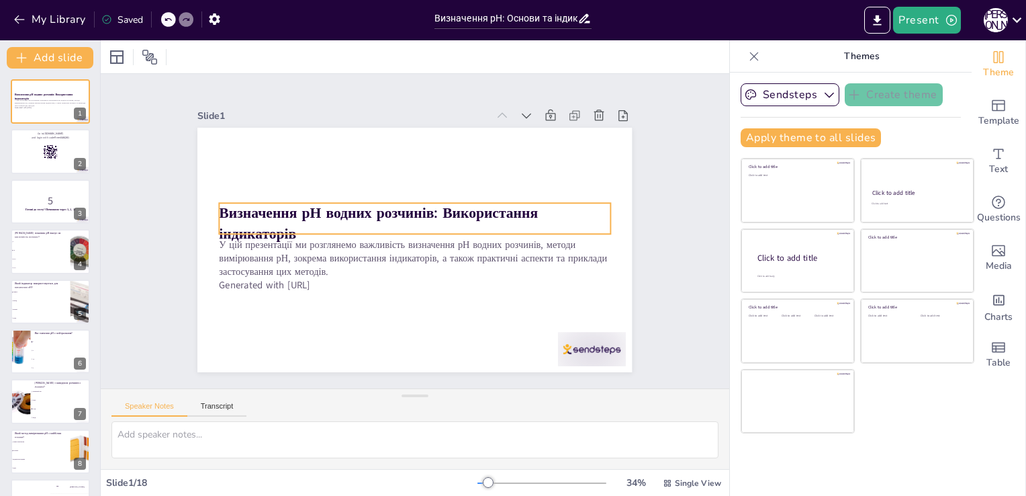
checkbox input "true"
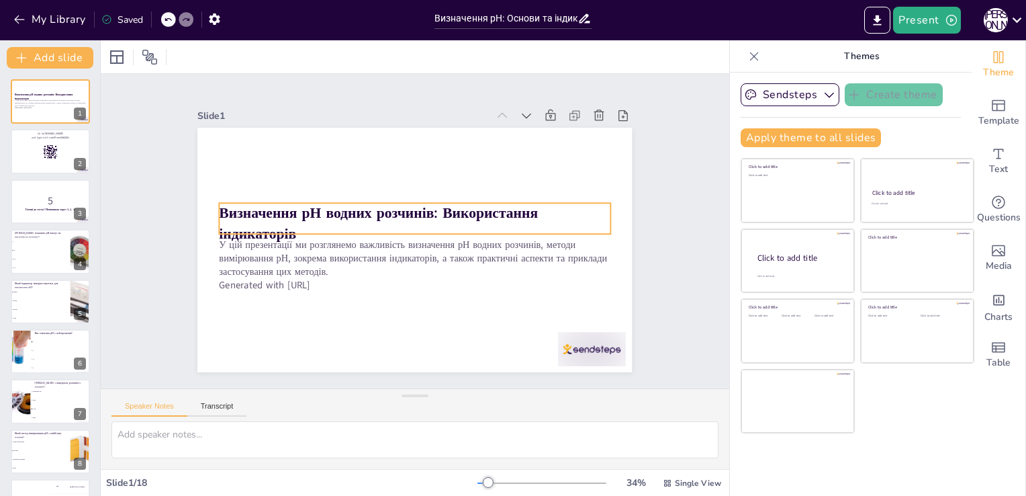
checkbox input "true"
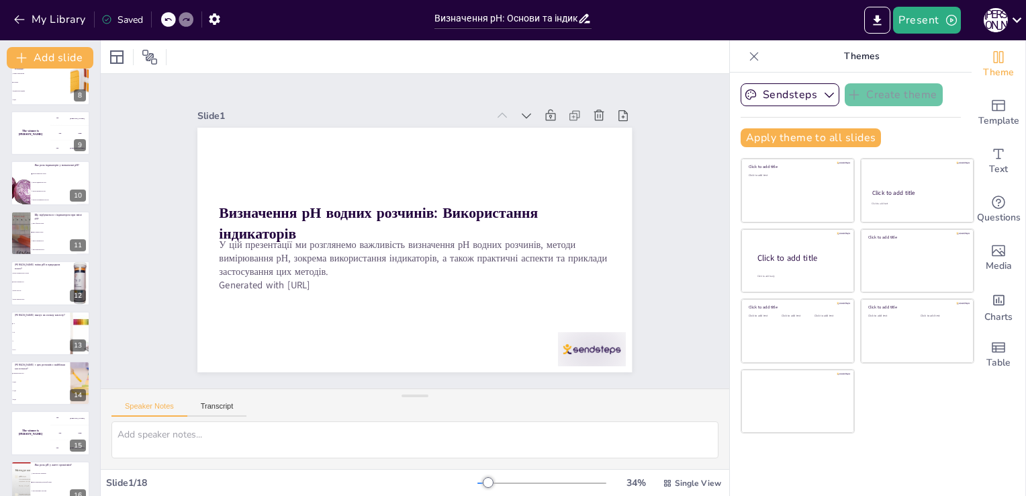
scroll to position [366, 0]
checkbox input "true"
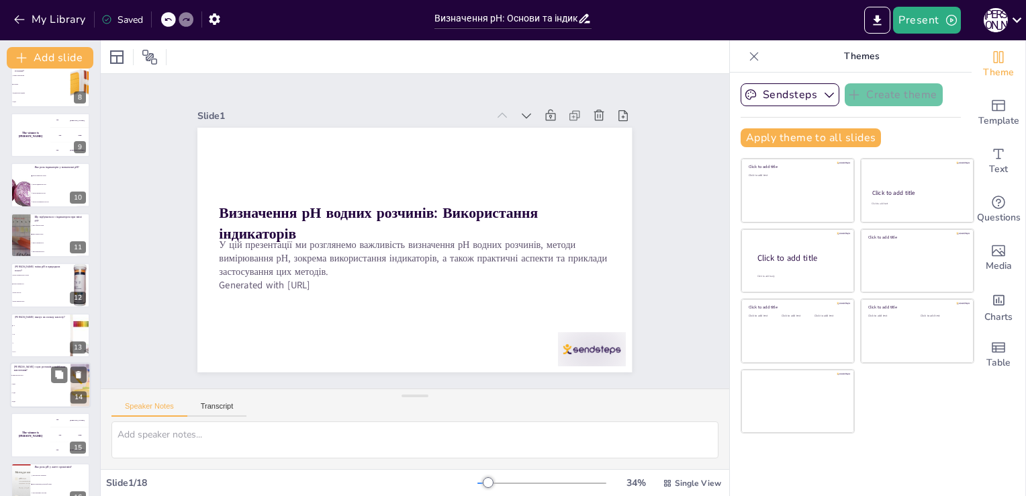
checkbox input "true"
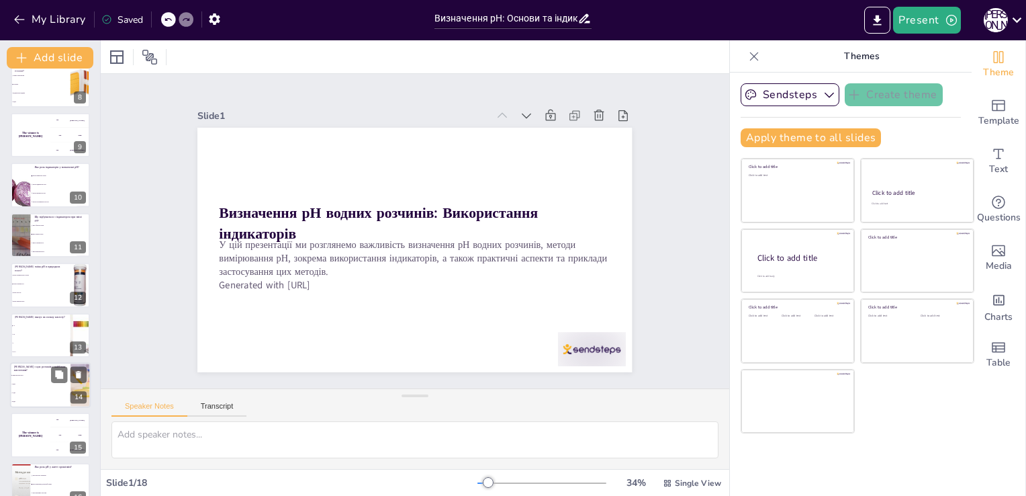
checkbox input "true"
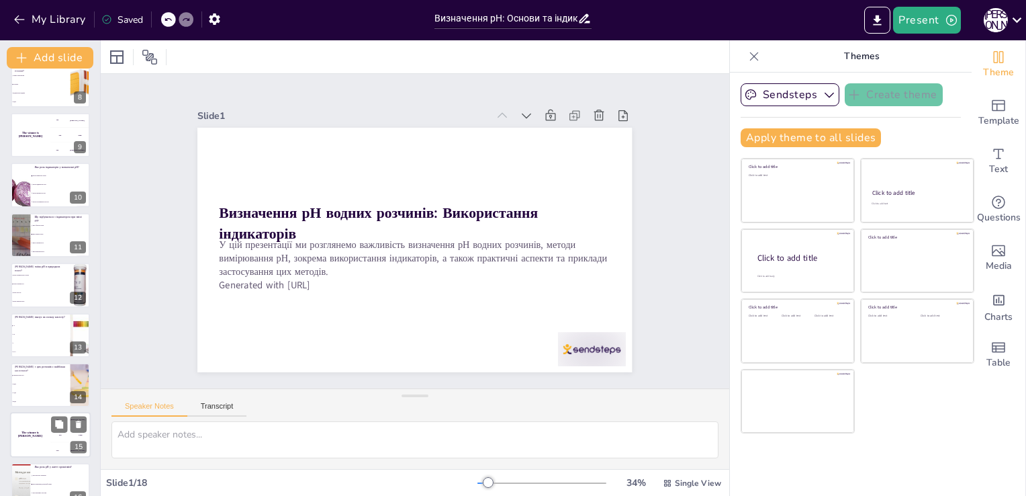
checkbox input "true"
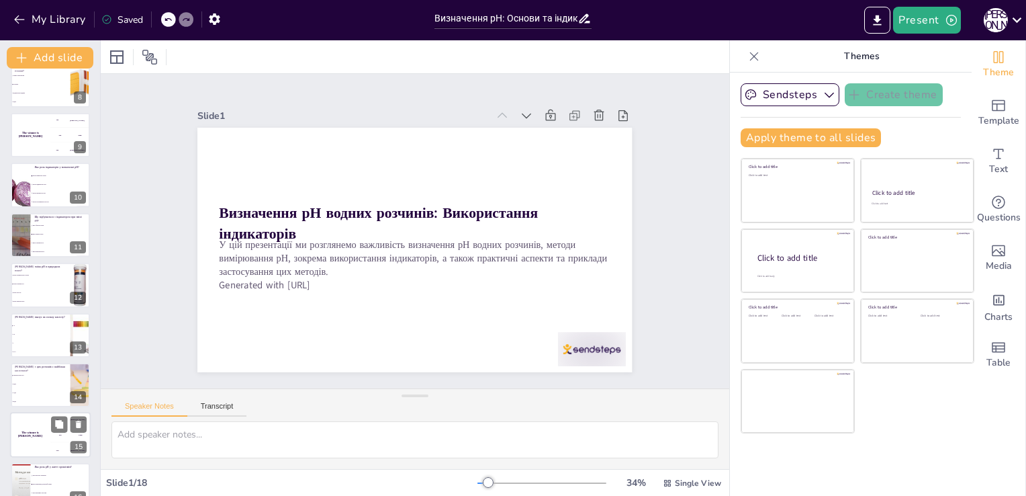
checkbox input "true"
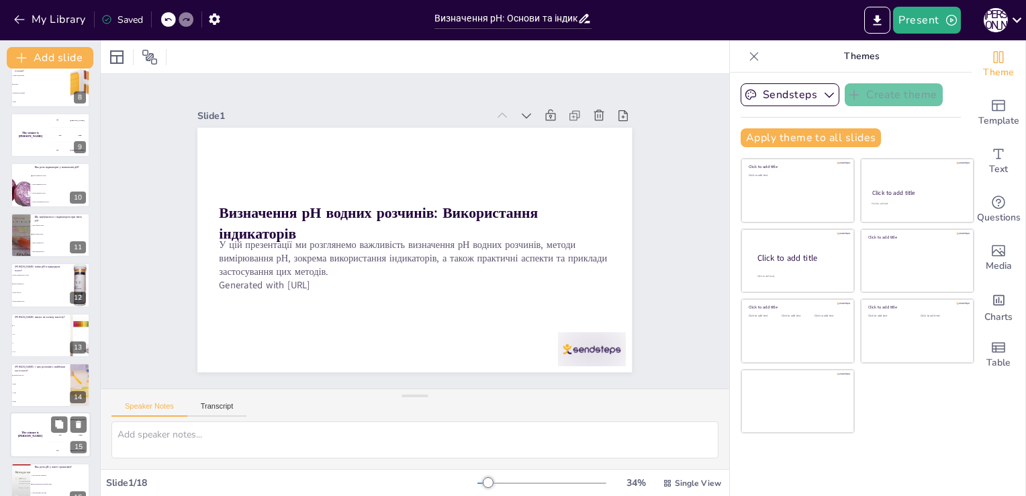
checkbox input "true"
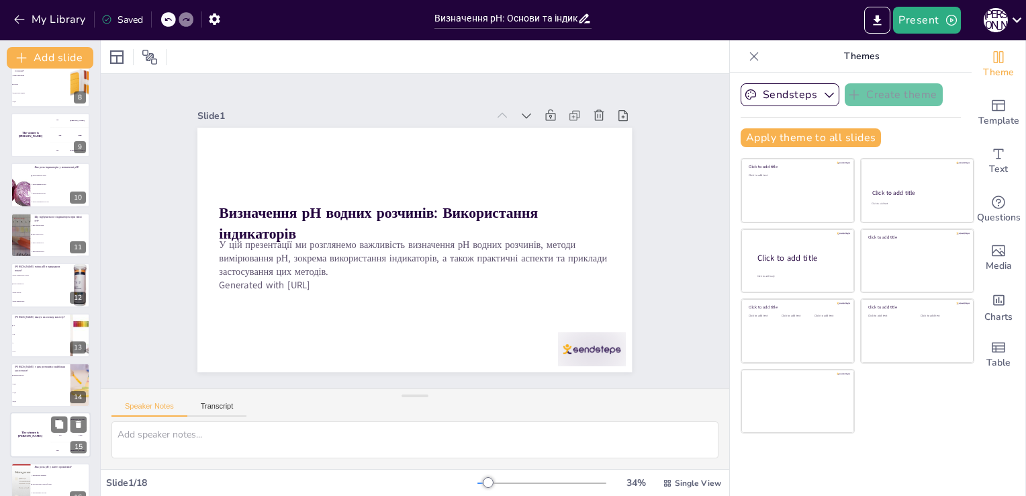
checkbox input "true"
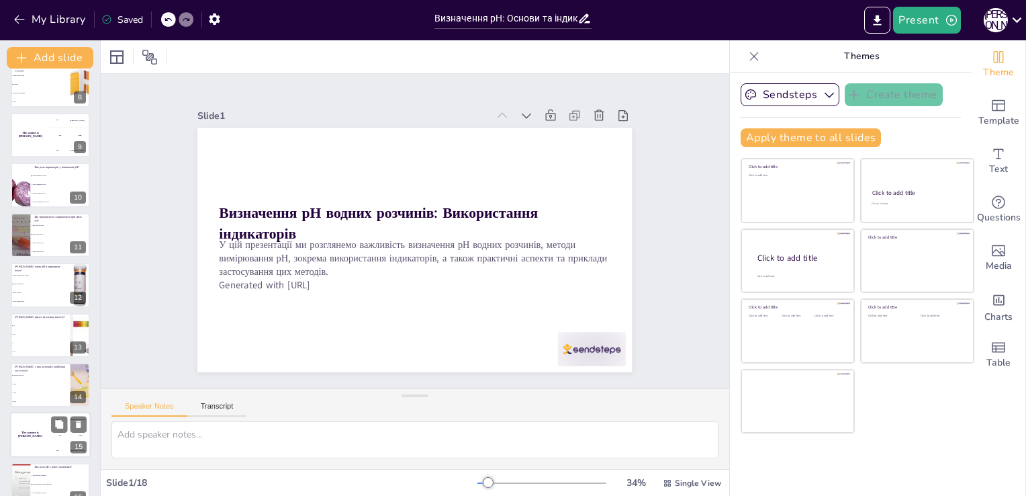
checkbox input "true"
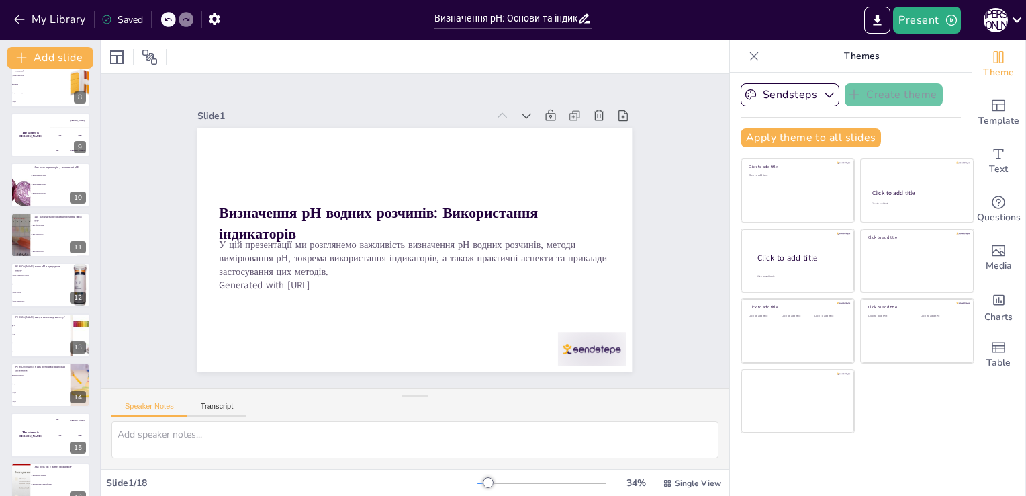
checkbox input "true"
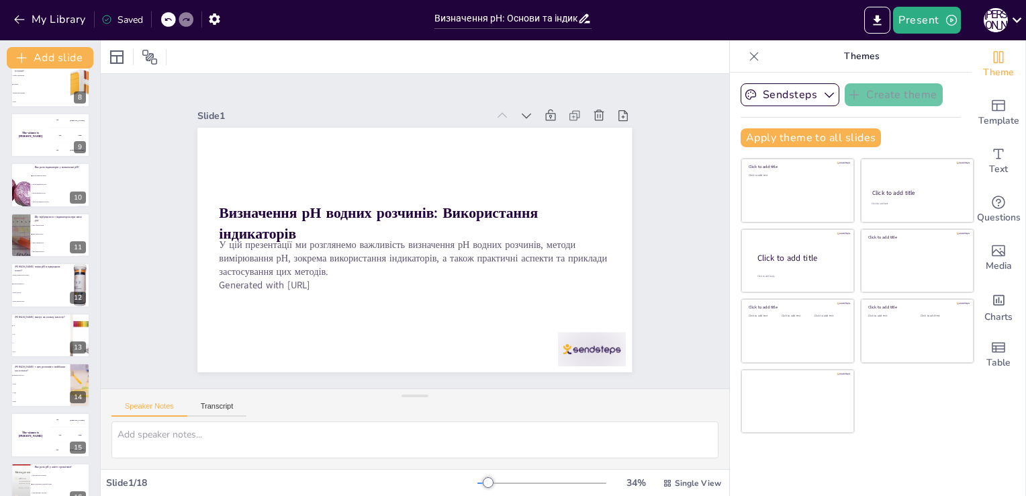
checkbox input "true"
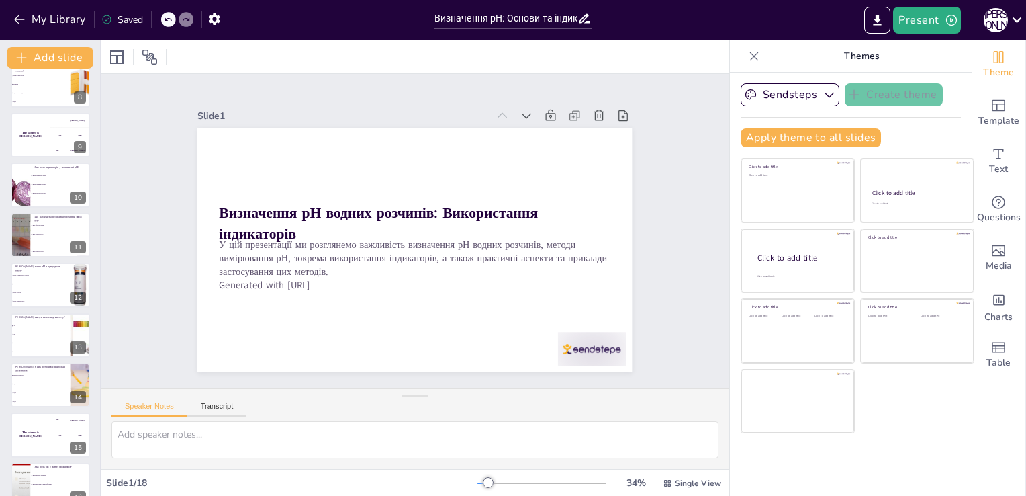
checkbox input "true"
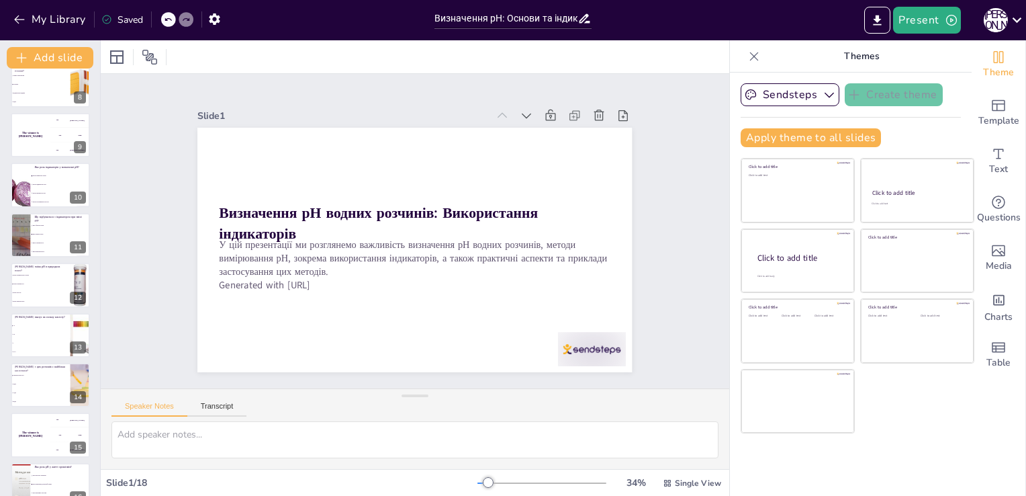
checkbox input "true"
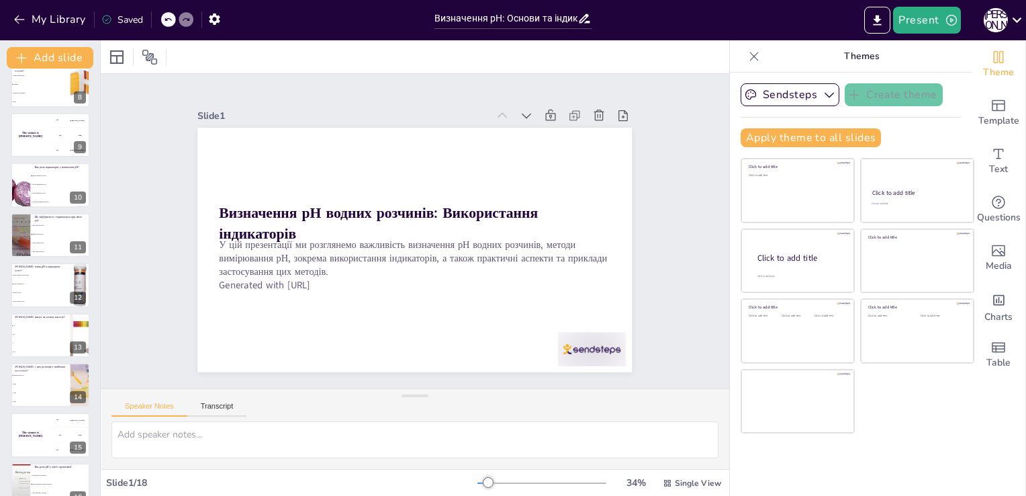
checkbox input "true"
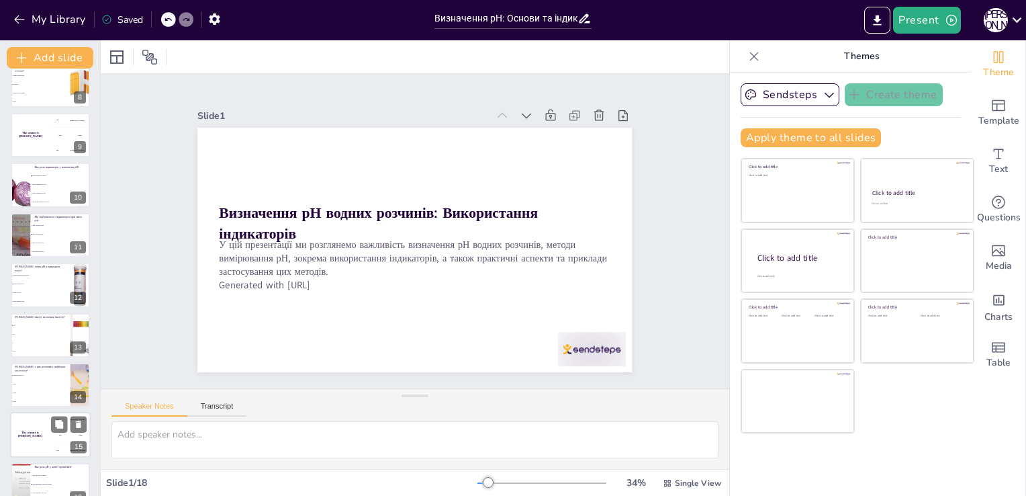
checkbox input "true"
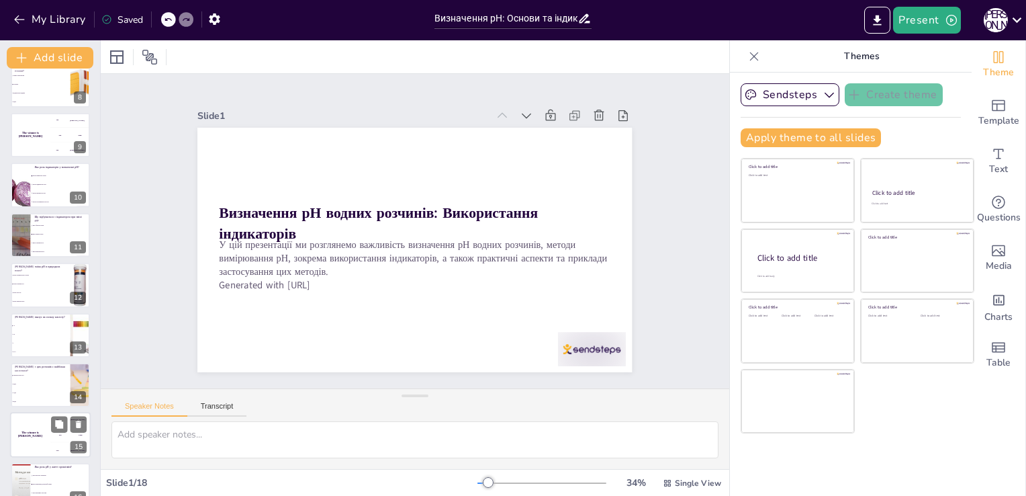
checkbox input "true"
click at [30, 418] on div "The winner is Niels 🏆" at bounding box center [30, 435] width 40 height 46
checkbox input "true"
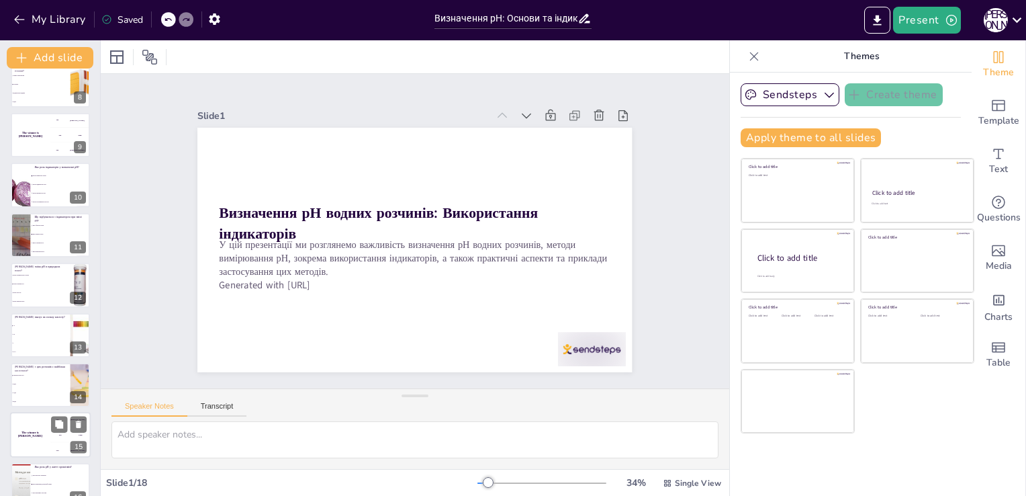
checkbox input "true"
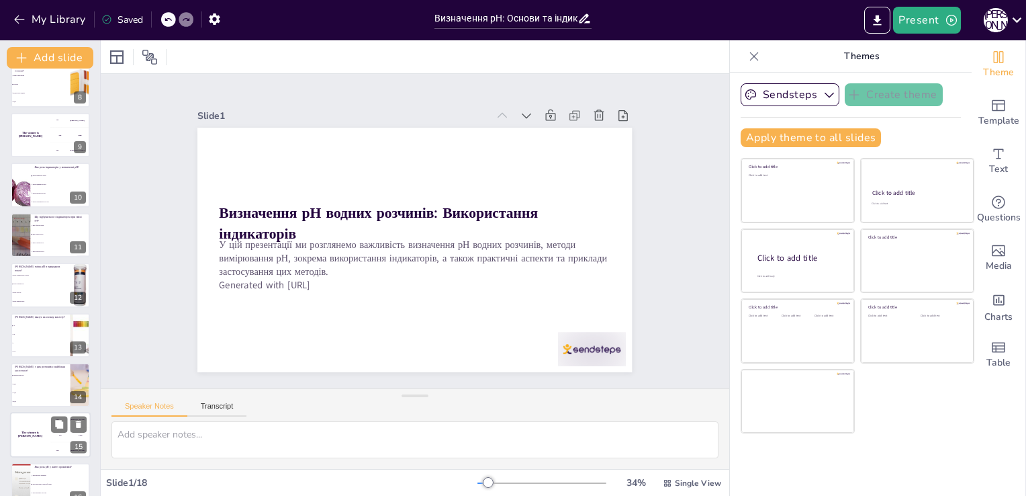
checkbox input "true"
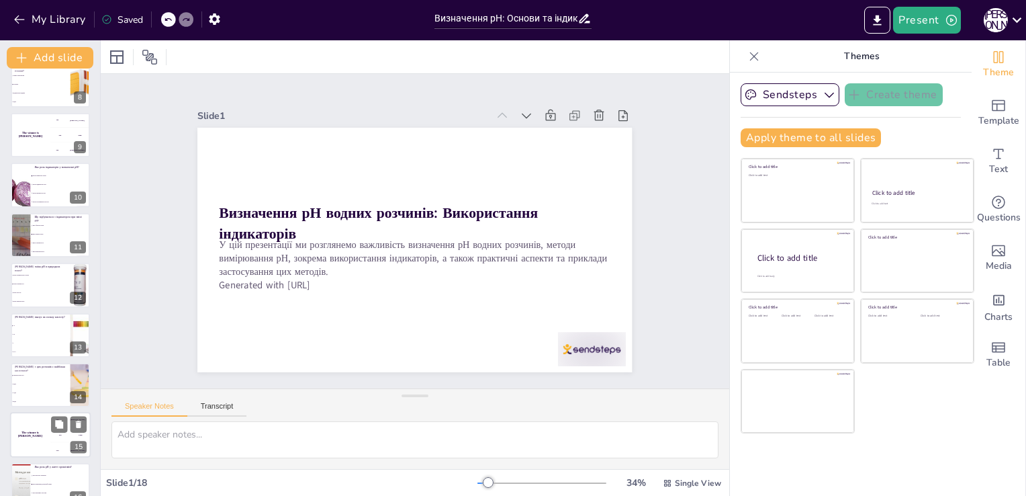
checkbox input "true"
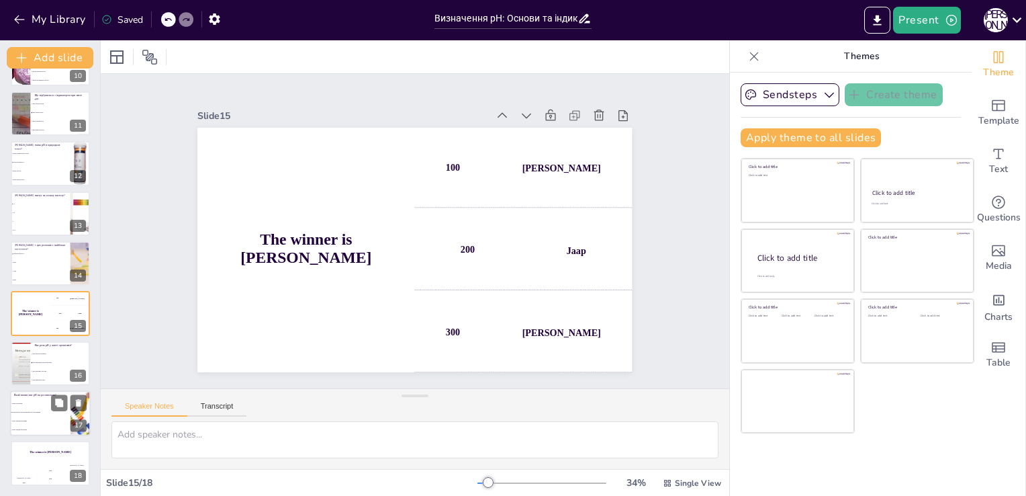
checkbox input "true"
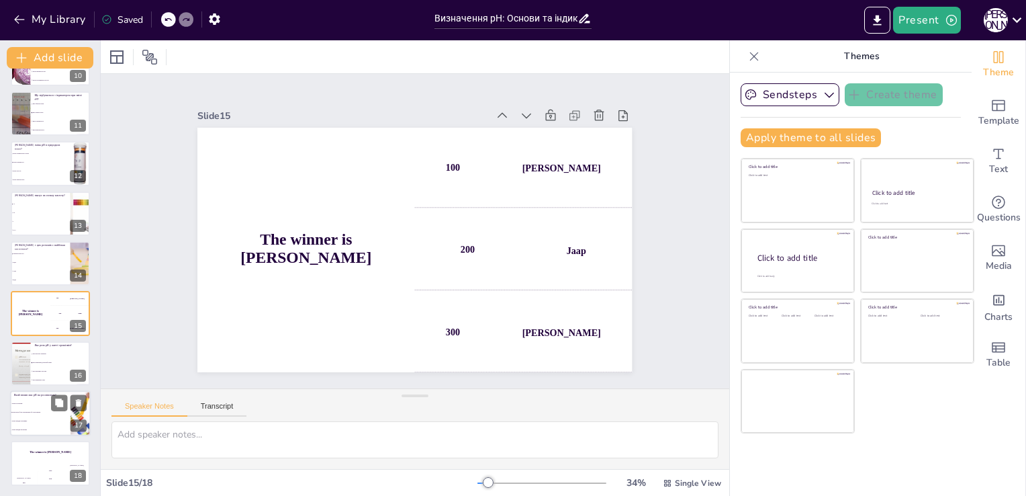
checkbox input "true"
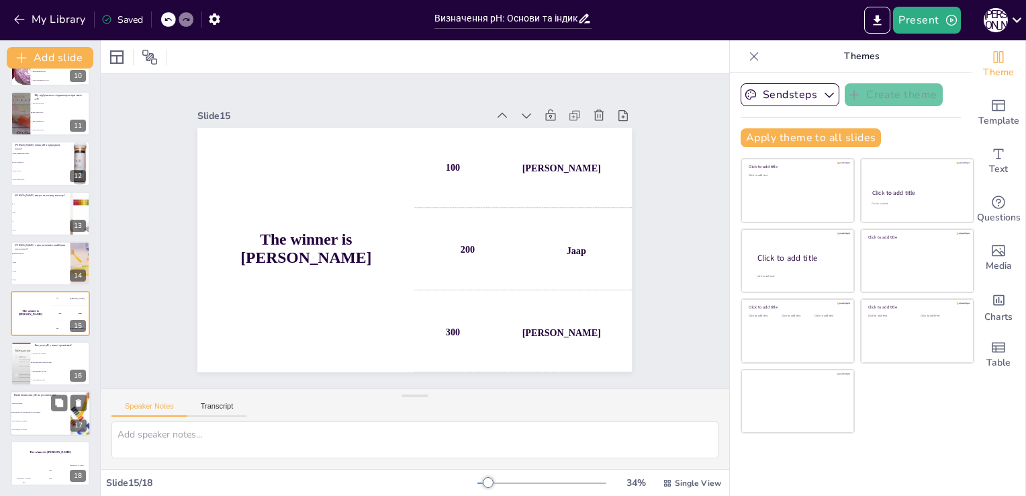
checkbox input "true"
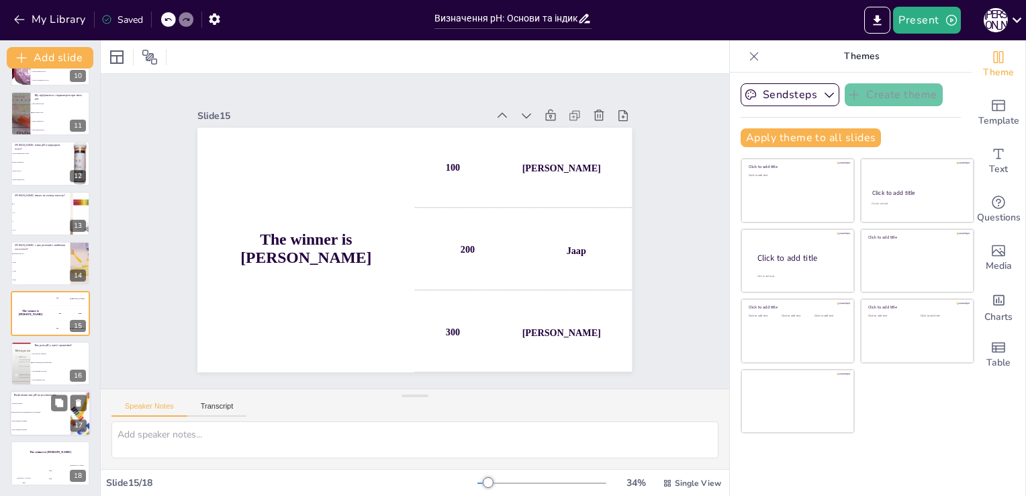
checkbox input "true"
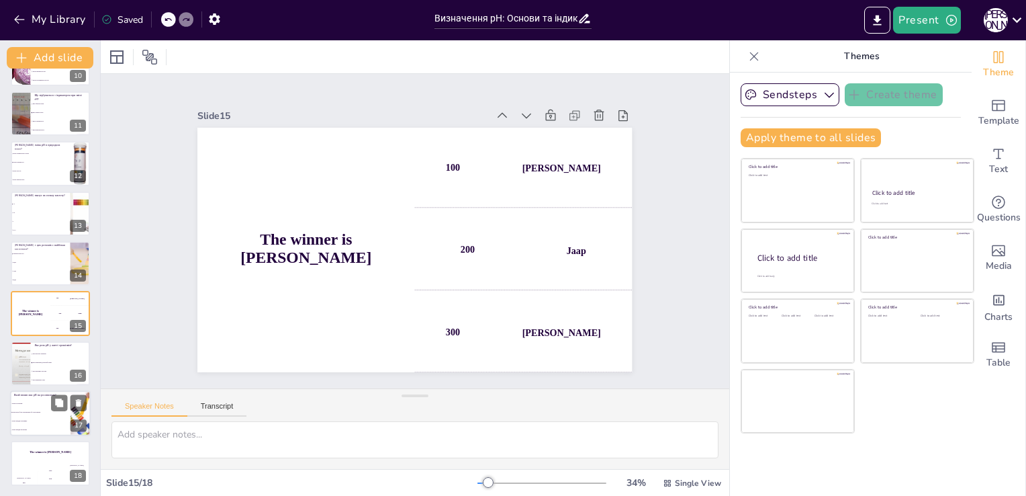
checkbox input "true"
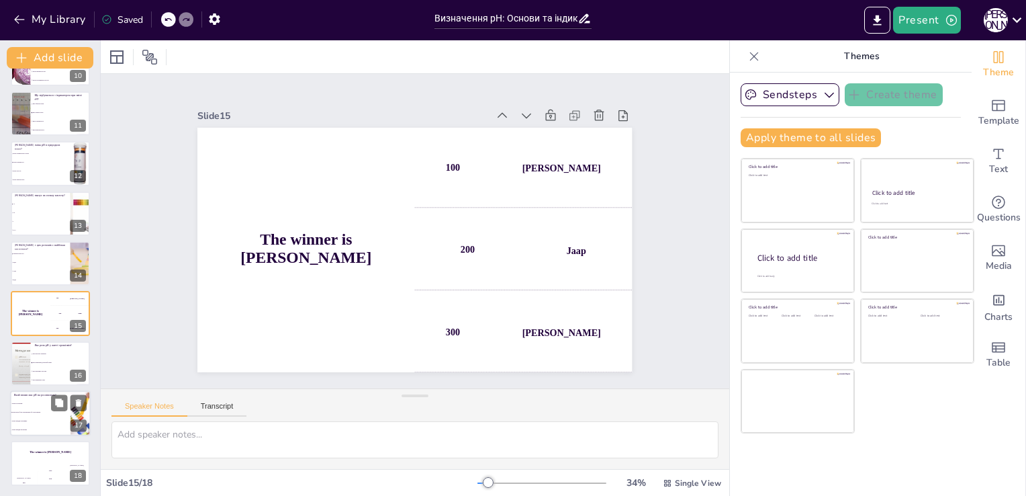
checkbox input "true"
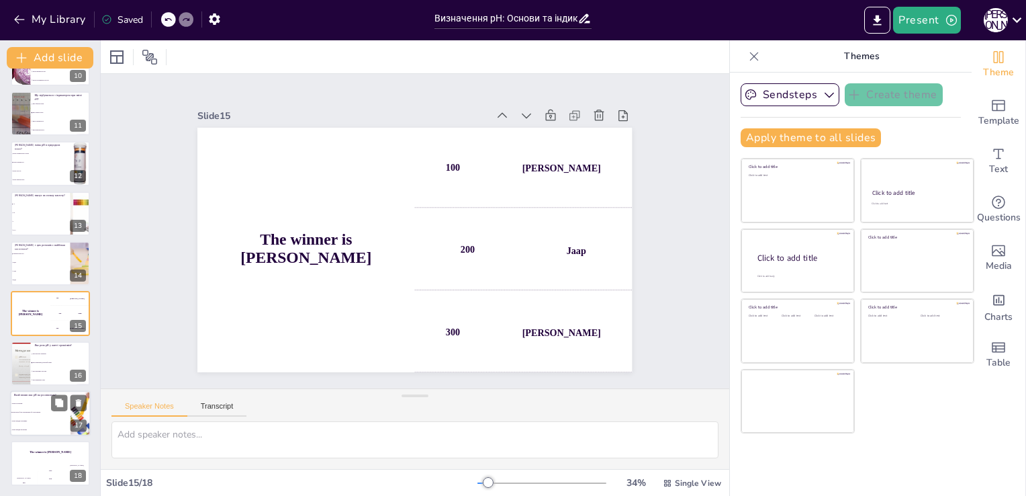
checkbox input "true"
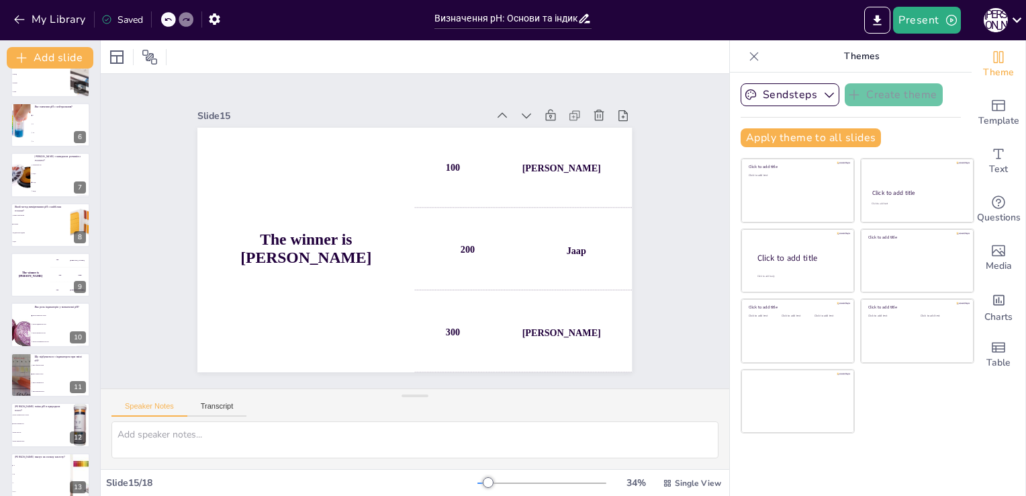
scroll to position [224, 0]
click at [38, 239] on li "Оцет" at bounding box center [40, 243] width 60 height 9
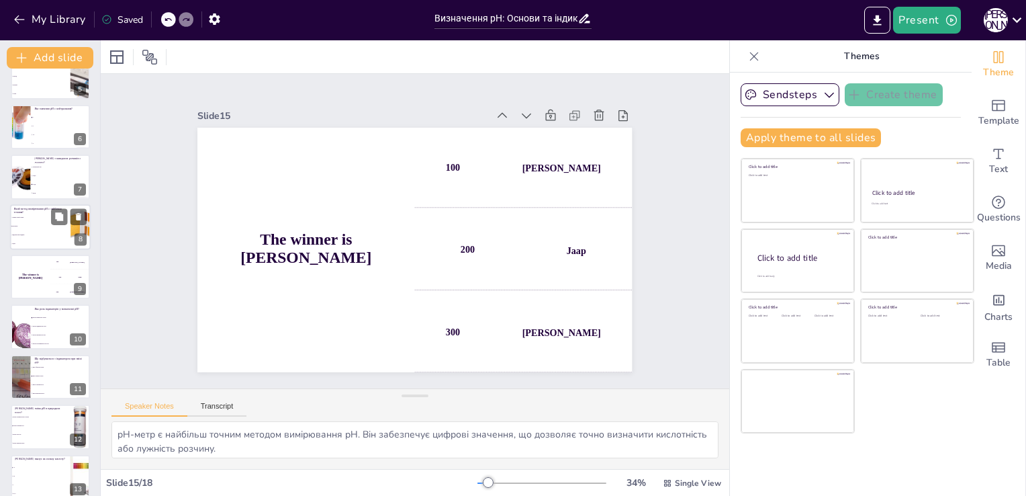
scroll to position [169, 0]
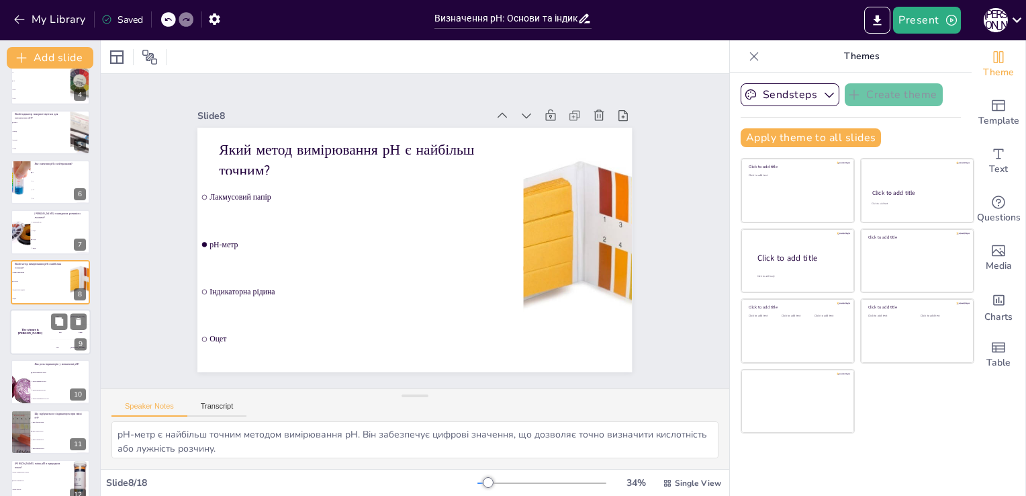
click at [45, 322] on div "The winner is Niels 🏆" at bounding box center [30, 332] width 40 height 46
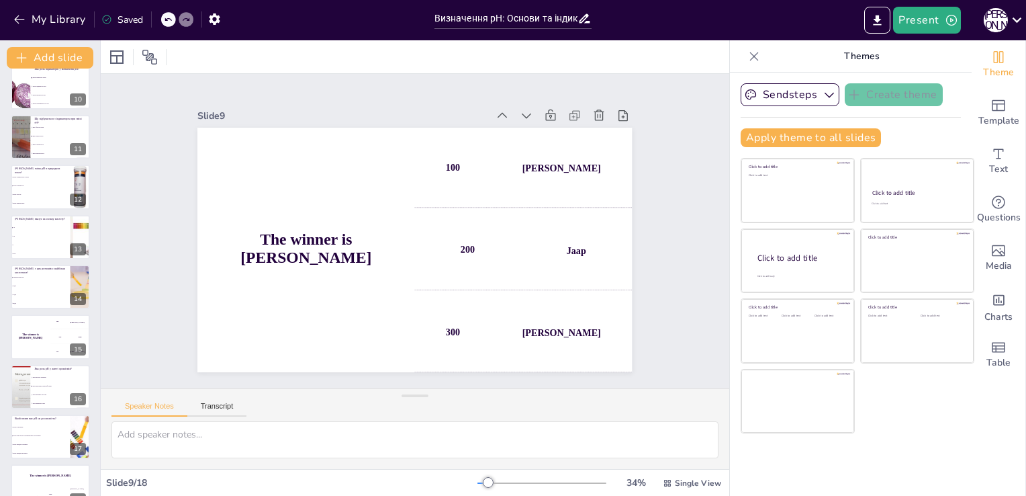
scroll to position [488, 0]
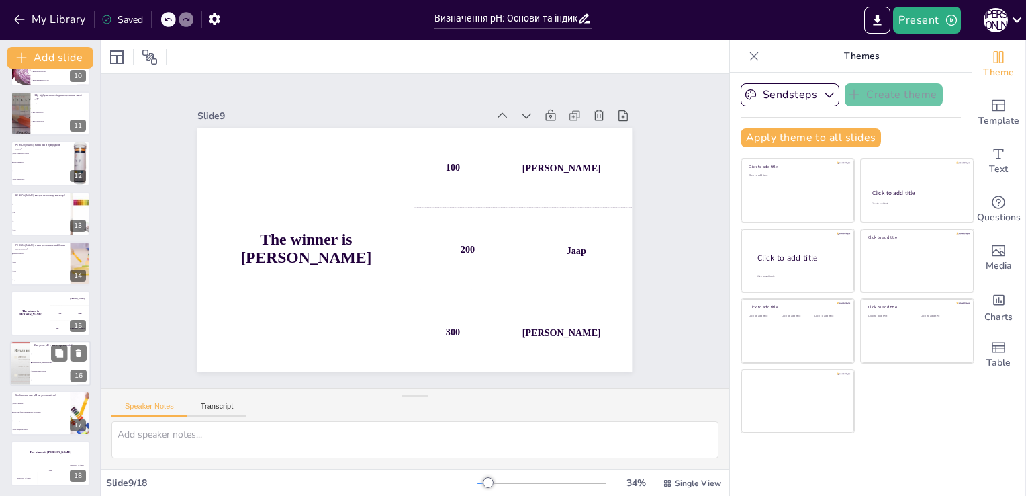
click at [35, 365] on li "Вона важлива для метаболізму" at bounding box center [60, 362] width 60 height 9
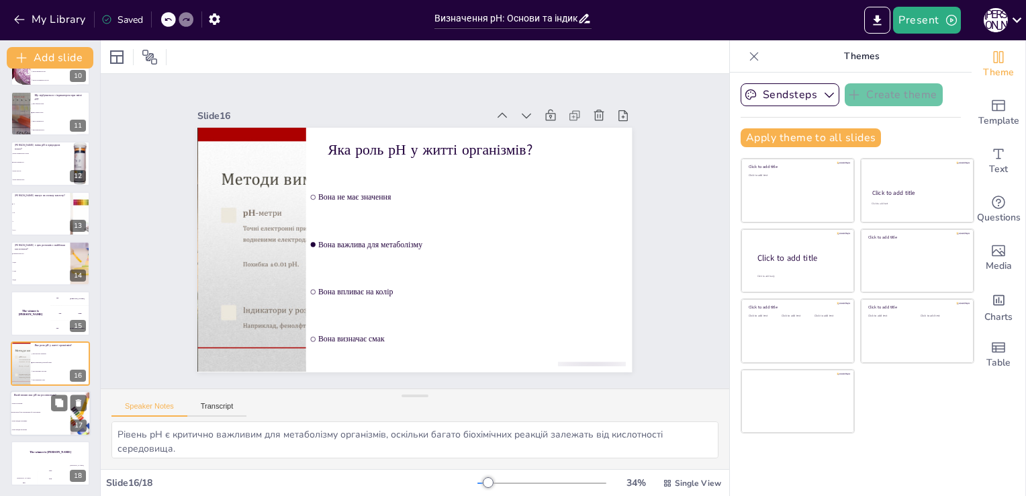
click at [41, 406] on li "Вона не впливає" at bounding box center [40, 403] width 60 height 9
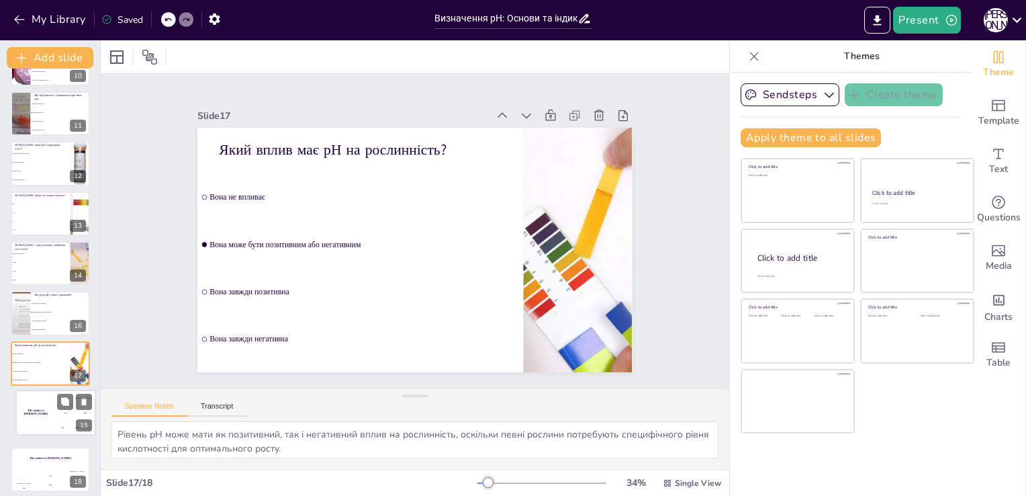
drag, startPoint x: 44, startPoint y: 311, endPoint x: 53, endPoint y: 414, distance: 103.1
click at [53, 414] on h4 "The winner is Niels 🏆" at bounding box center [36, 412] width 40 height 7
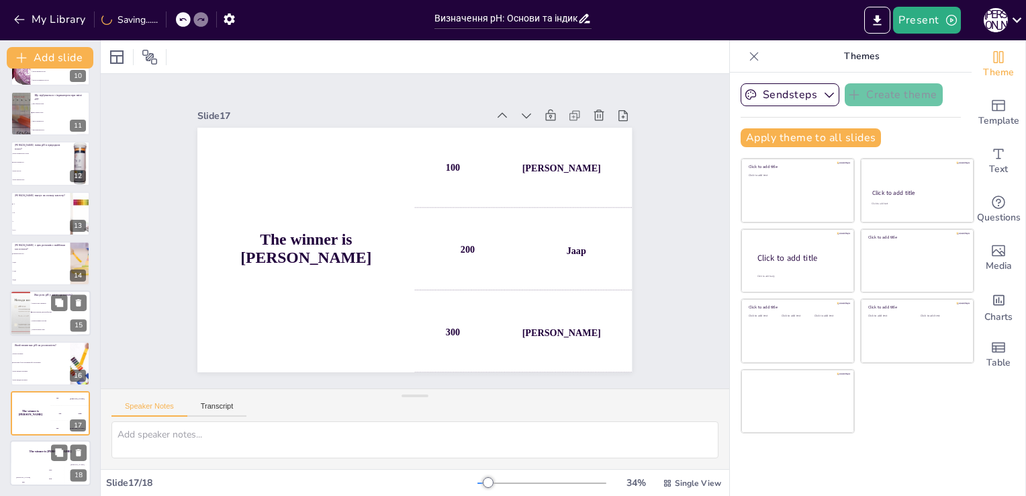
click at [28, 455] on div "The winner is Niels 🏆" at bounding box center [50, 452] width 81 height 23
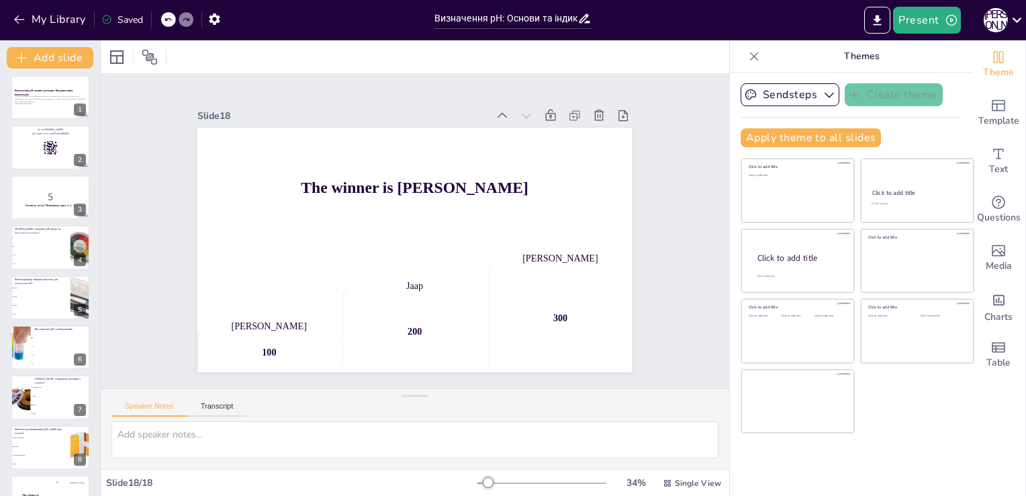
scroll to position [0, 0]
